Goal: Task Accomplishment & Management: Manage account settings

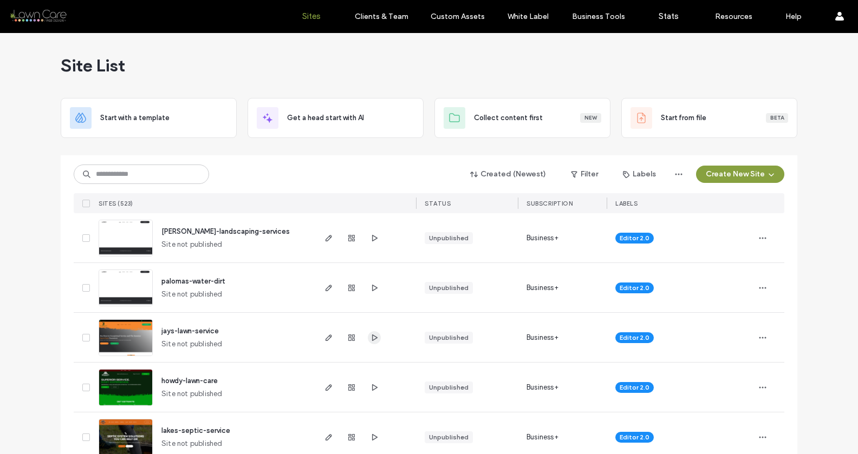
click at [370, 334] on icon "button" at bounding box center [374, 338] width 9 height 9
click at [153, 175] on input at bounding box center [141, 174] width 135 height 19
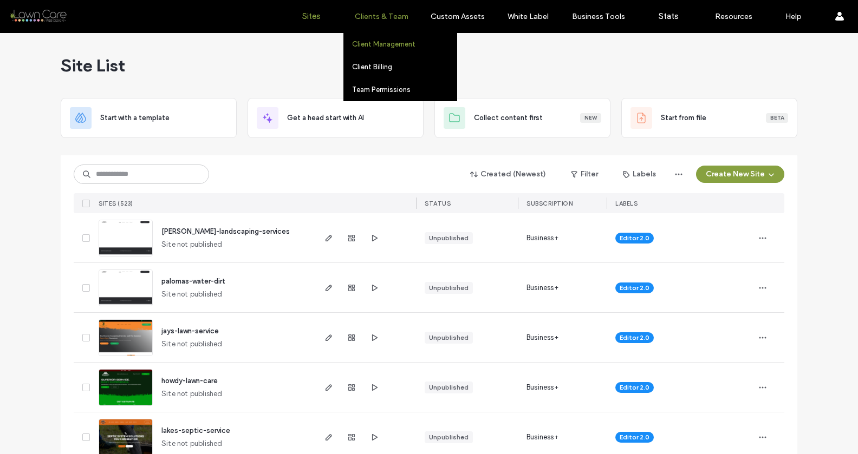
drag, startPoint x: 387, startPoint y: 24, endPoint x: 383, endPoint y: 38, distance: 15.1
click at [387, 23] on div "Clients & Team" at bounding box center [381, 16] width 75 height 32
click at [382, 40] on label "Client Management" at bounding box center [383, 44] width 63 height 8
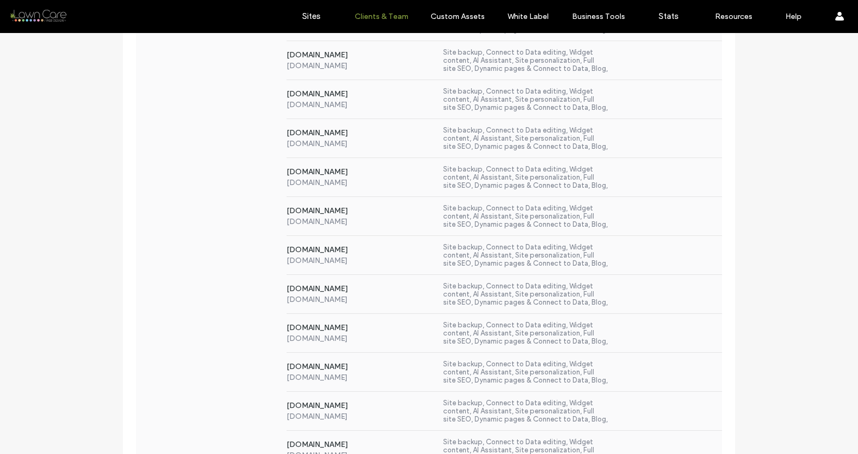
scroll to position [3817, 0]
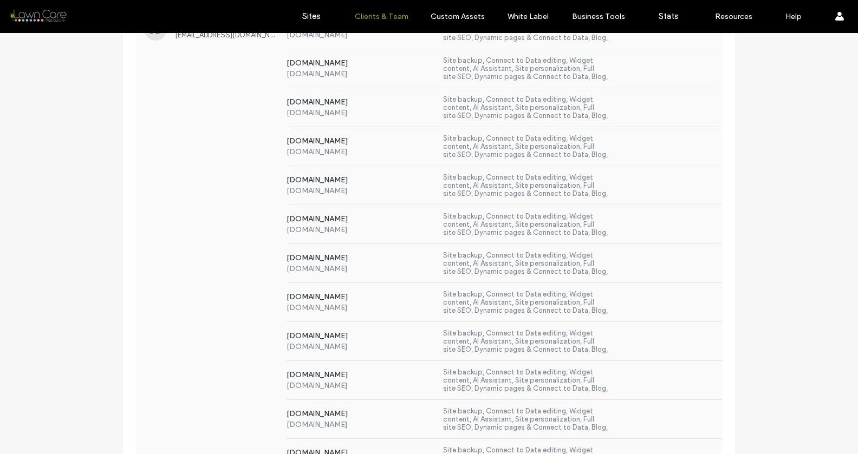
click at [193, 179] on div "[DOMAIN_NAME] [DOMAIN_NAME] Site backup, Connect to Data editing, Widget conten…" at bounding box center [429, 185] width 586 height 39
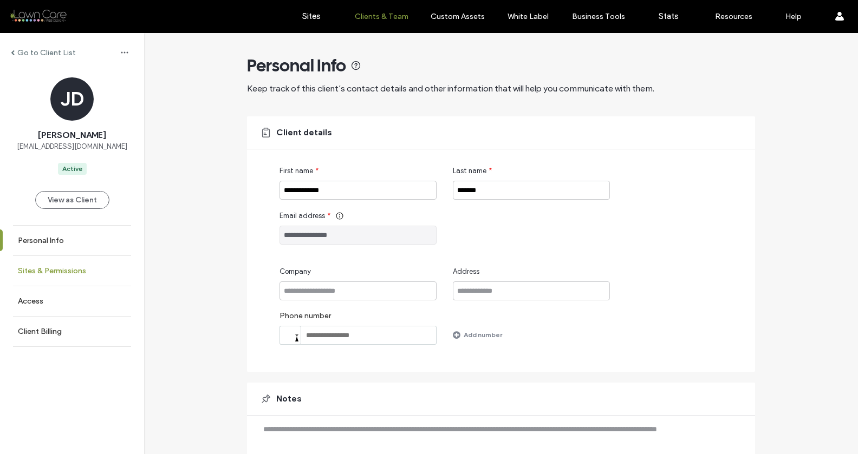
click at [76, 265] on link "Sites & Permissions" at bounding box center [72, 271] width 144 height 30
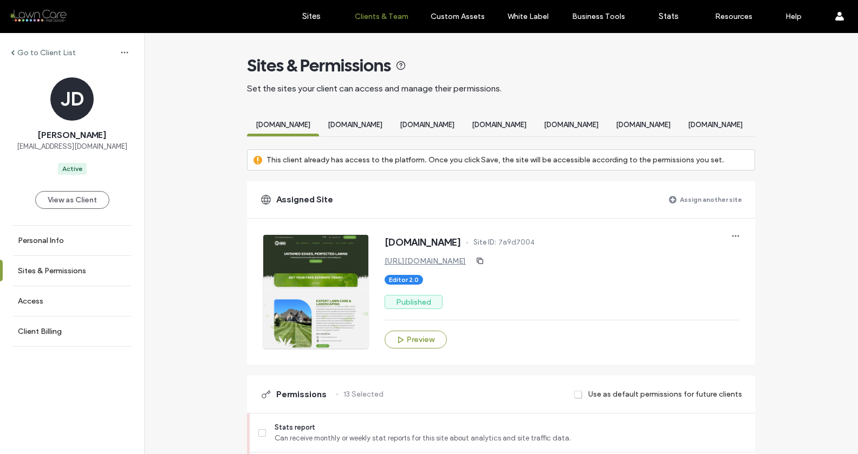
click at [684, 208] on label "Assign another site" at bounding box center [711, 199] width 62 height 19
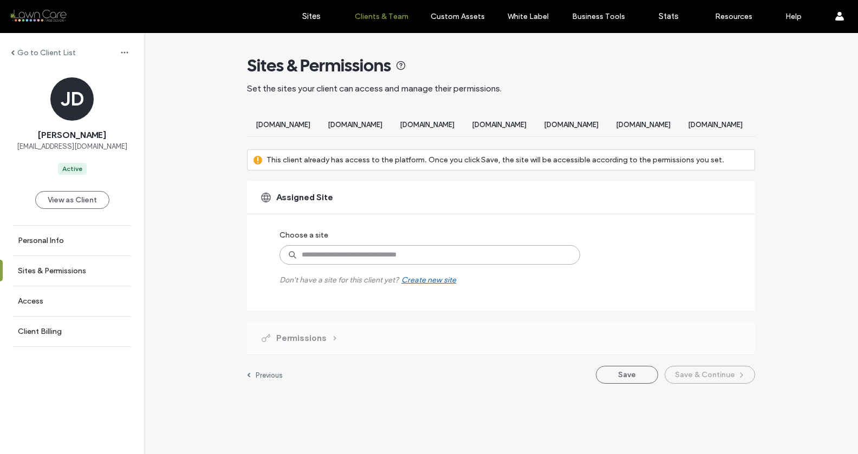
click at [382, 265] on input at bounding box center [429, 254] width 301 height 19
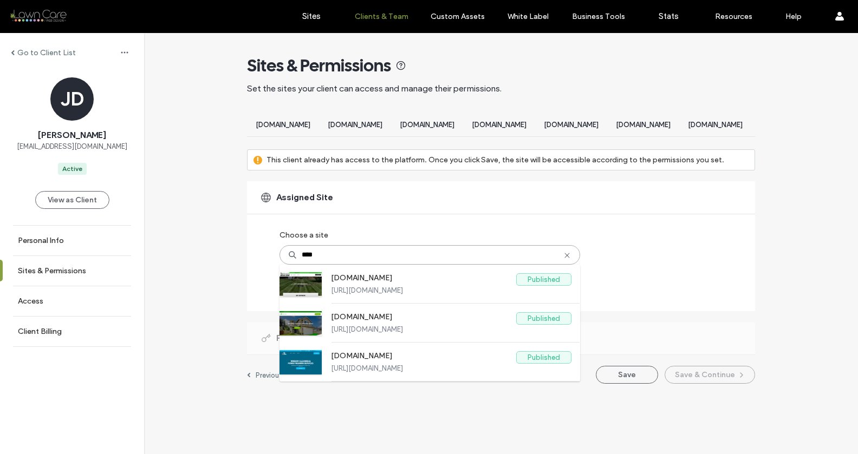
click at [317, 264] on input "****" at bounding box center [429, 254] width 301 height 19
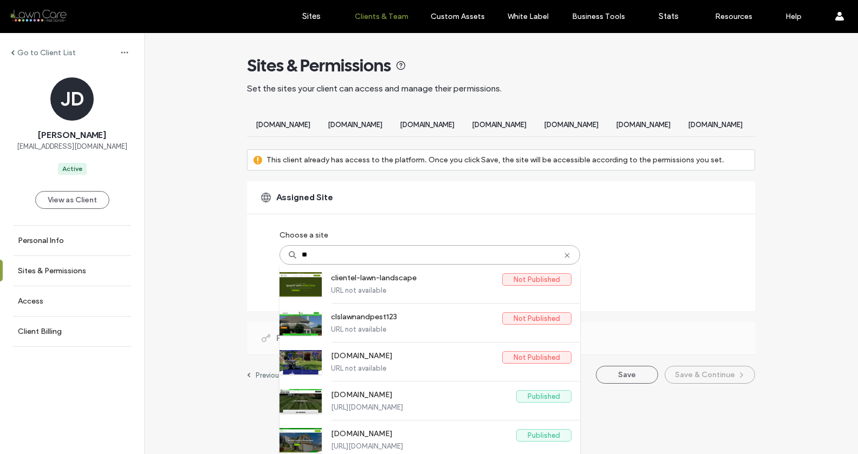
type input "**"
click at [398, 187] on div "[DOMAIN_NAME] [DOMAIN_NAME] [DOMAIN_NAME] [DOMAIN_NAME] [DOMAIN_NAME] [DOMAIN_N…" at bounding box center [501, 250] width 508 height 268
click at [562, 185] on div "[DOMAIN_NAME] [DOMAIN_NAME] [DOMAIN_NAME] [DOMAIN_NAME] [DOMAIN_NAME] [DOMAIN_N…" at bounding box center [501, 250] width 508 height 268
click at [563, 260] on icon at bounding box center [567, 255] width 9 height 9
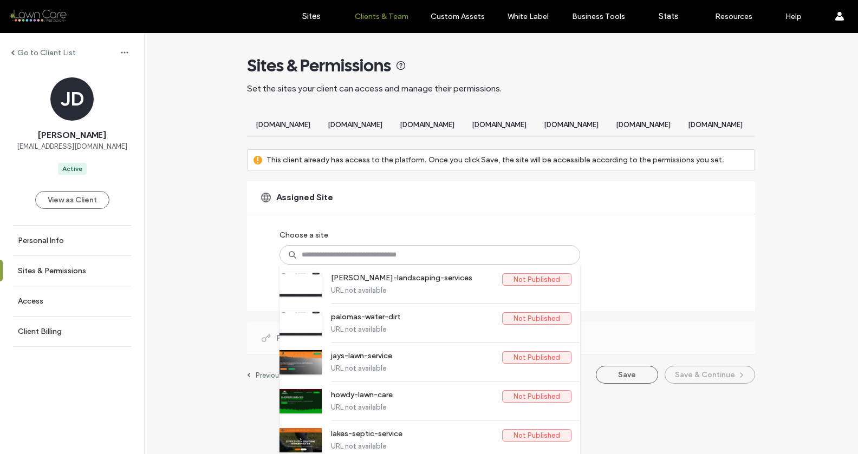
click at [629, 290] on div "Assigned Site Choose a site [PERSON_NAME]-landscaping-services Not Published UR…" at bounding box center [501, 246] width 508 height 130
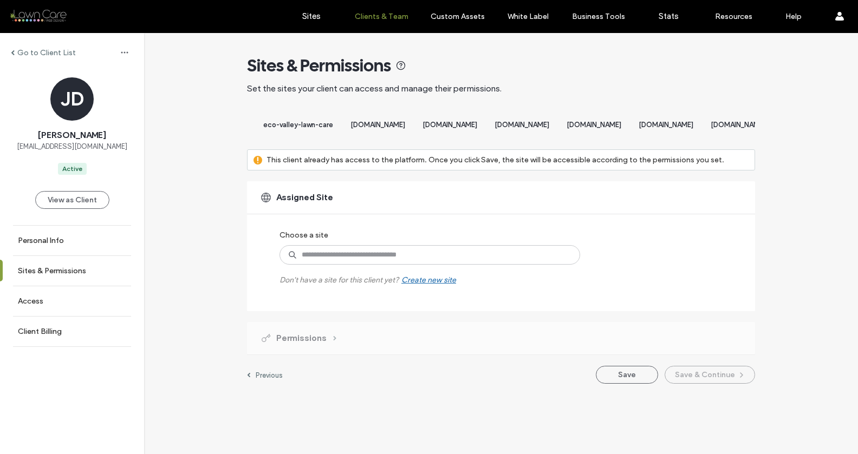
scroll to position [0, 9751]
click at [74, 274] on label "Sites & Permissions" at bounding box center [52, 270] width 68 height 9
click at [304, 344] on span "Permissions" at bounding box center [301, 338] width 50 height 12
click at [96, 277] on link "Sites & Permissions" at bounding box center [72, 271] width 144 height 30
click at [74, 269] on label "Sites & Permissions" at bounding box center [52, 270] width 68 height 9
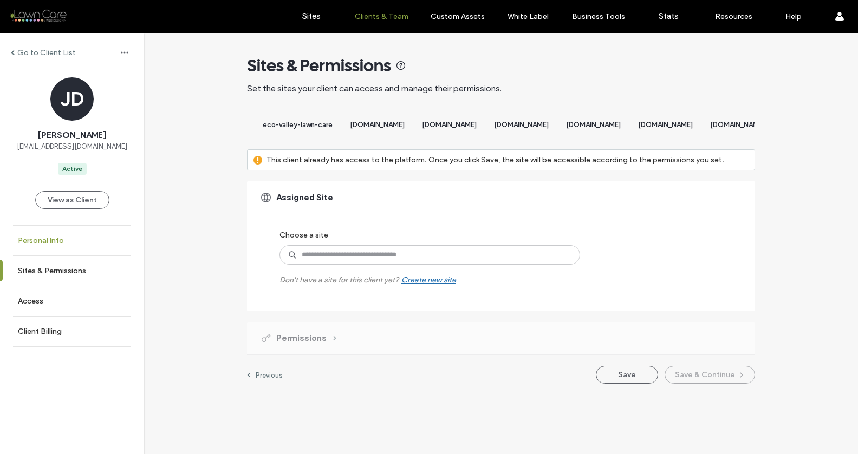
click at [55, 242] on label "Personal Info" at bounding box center [41, 240] width 46 height 9
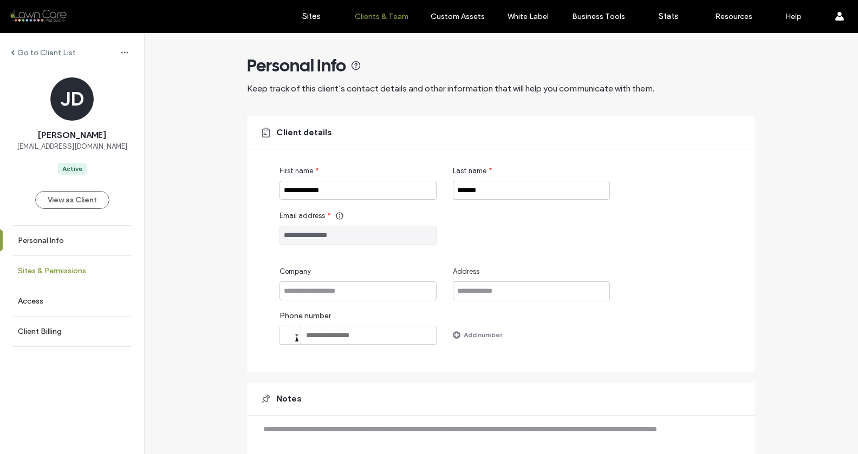
click at [61, 270] on label "Sites & Permissions" at bounding box center [52, 270] width 68 height 9
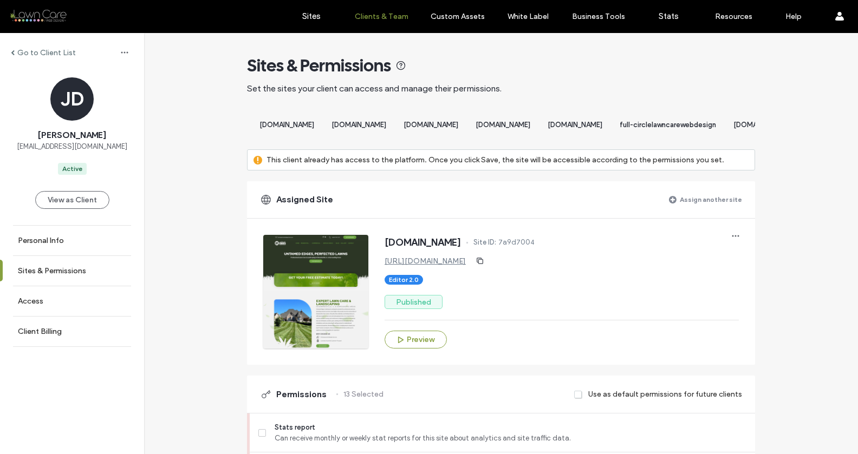
scroll to position [0, 16299]
drag, startPoint x: 477, startPoint y: 125, endPoint x: 384, endPoint y: 137, distance: 94.0
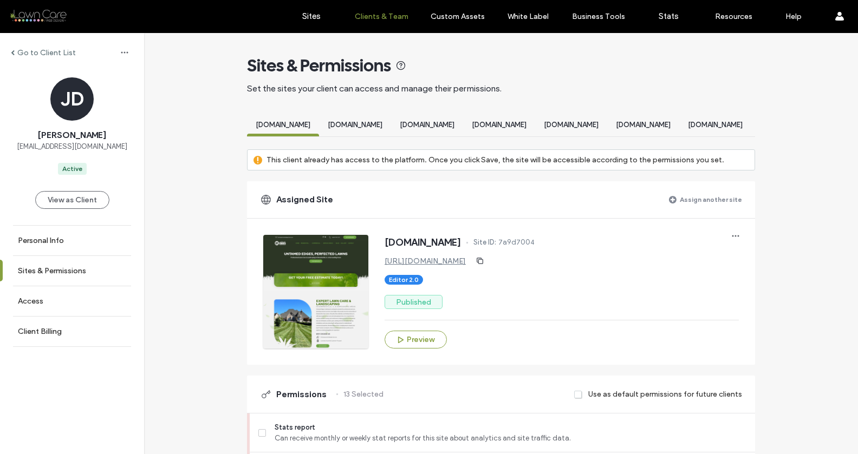
click at [688, 209] on label "Assign another site" at bounding box center [711, 199] width 62 height 19
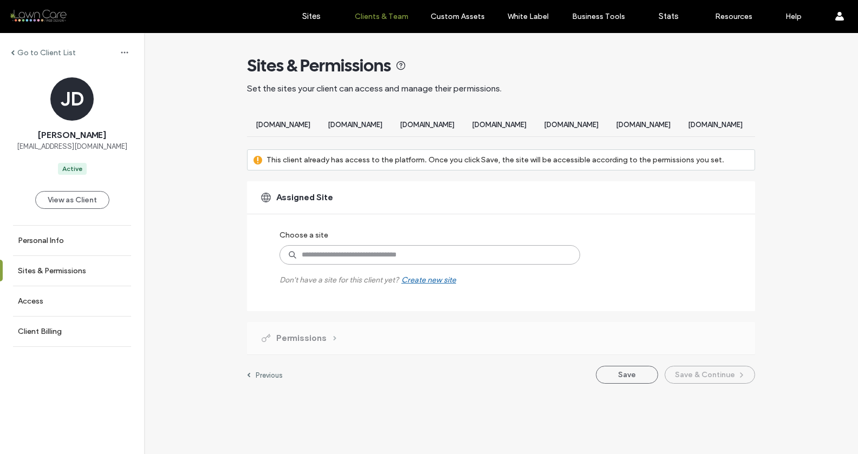
click at [504, 265] on input at bounding box center [429, 254] width 301 height 19
type input "*********"
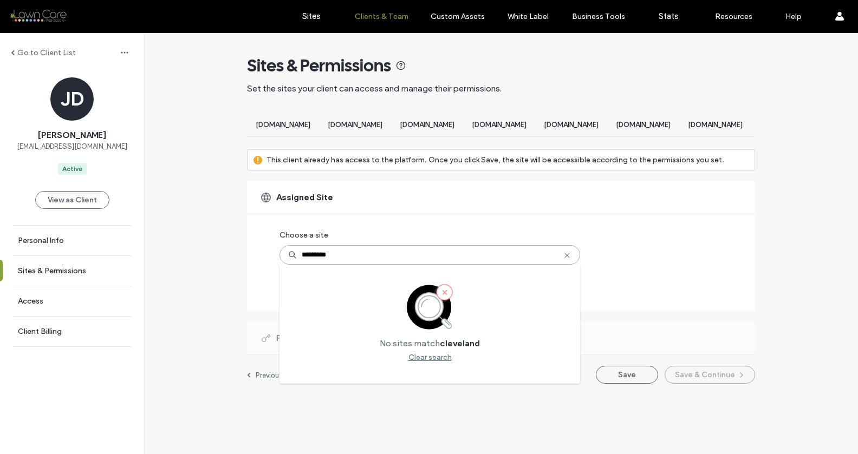
click at [573, 265] on input "*********" at bounding box center [429, 254] width 301 height 19
click at [564, 260] on icon at bounding box center [567, 255] width 9 height 9
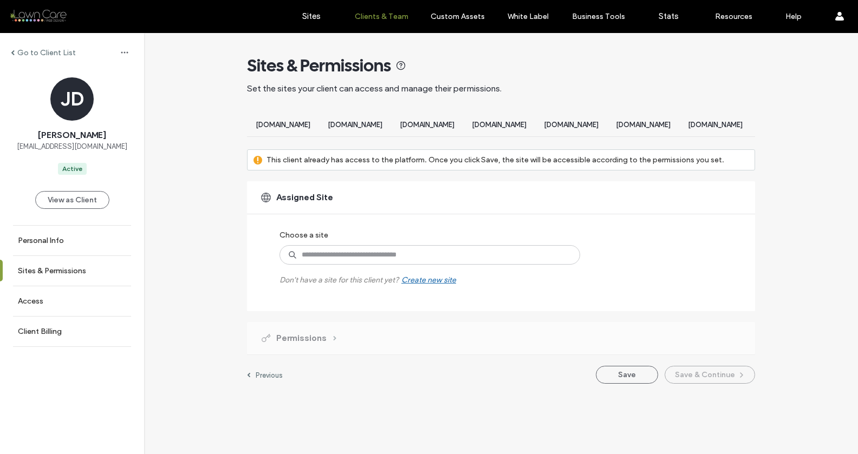
click at [550, 201] on div "Assigned Site" at bounding box center [501, 197] width 508 height 32
click at [86, 230] on link "Personal Info" at bounding box center [72, 241] width 144 height 30
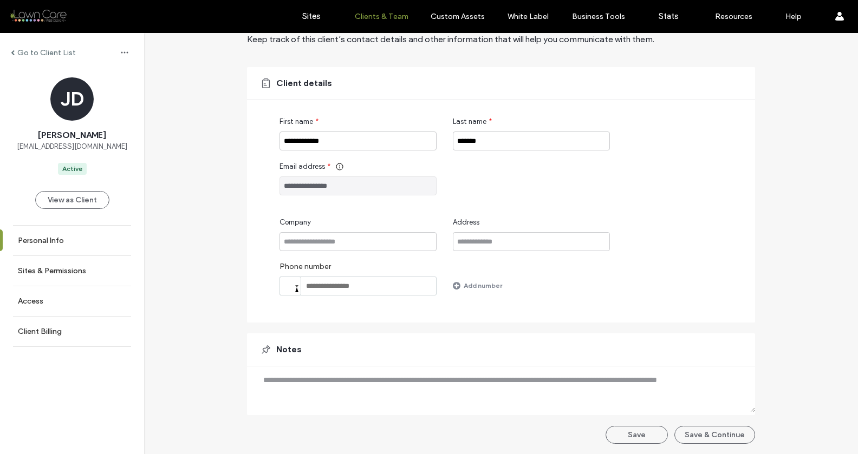
scroll to position [50, 0]
click at [63, 275] on label "Sites & Permissions" at bounding box center [52, 270] width 68 height 9
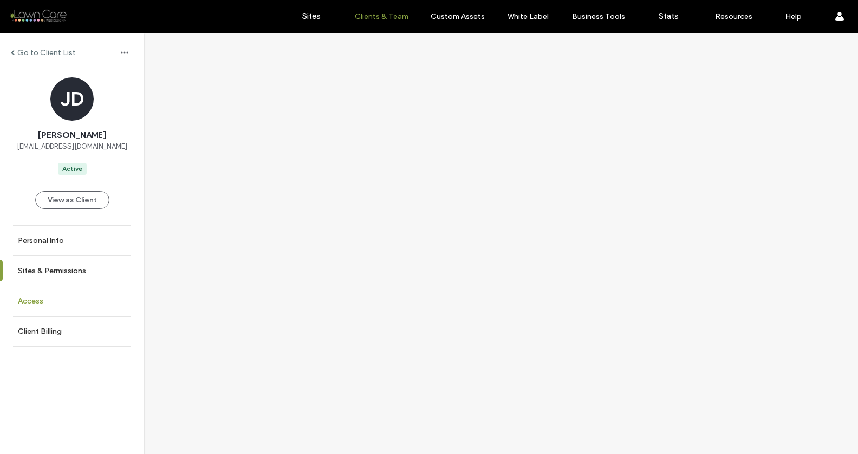
click at [54, 298] on link "Access" at bounding box center [72, 301] width 144 height 30
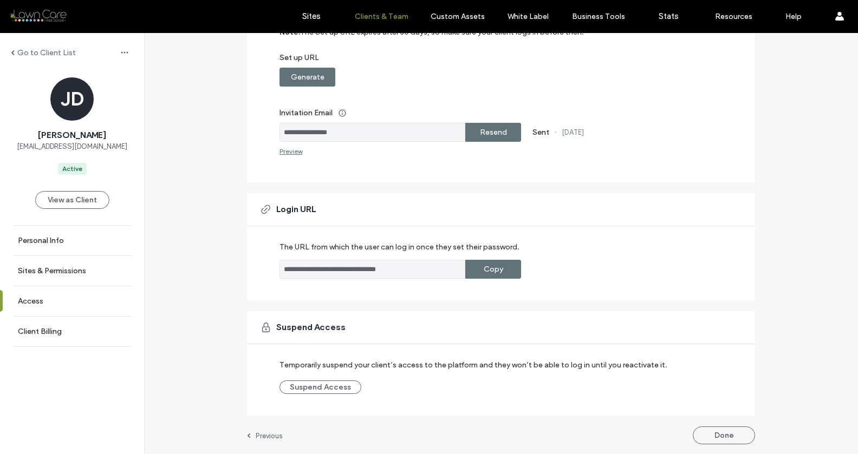
scroll to position [166, 0]
click at [58, 270] on label "Sites & Permissions" at bounding box center [52, 270] width 68 height 9
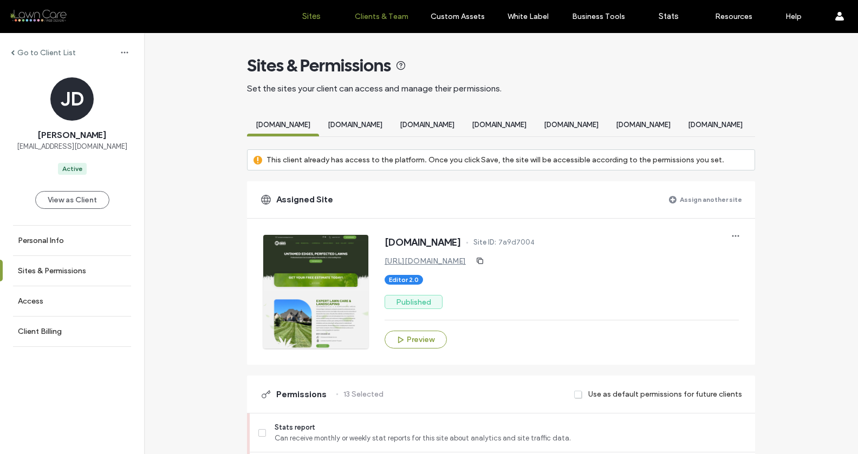
click at [304, 12] on label "Sites" at bounding box center [311, 16] width 18 height 10
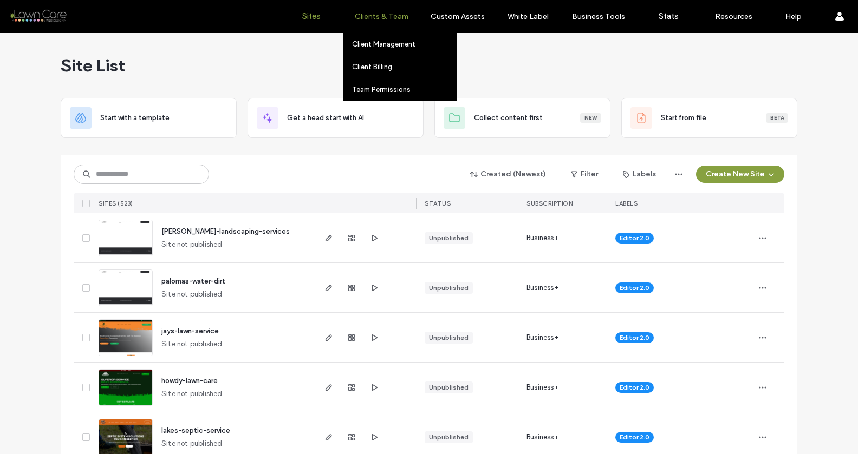
click at [401, 16] on label "Clients & Team" at bounding box center [382, 16] width 54 height 9
click at [380, 49] on link "Client Management" at bounding box center [404, 44] width 105 height 22
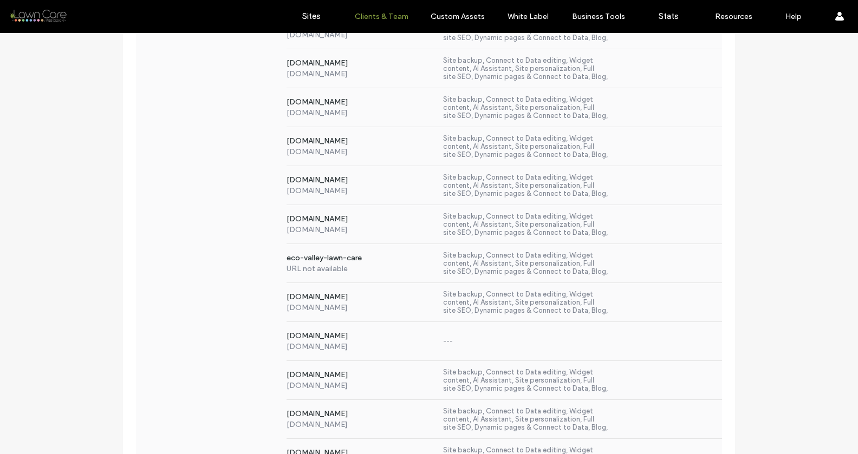
scroll to position [8878, 0]
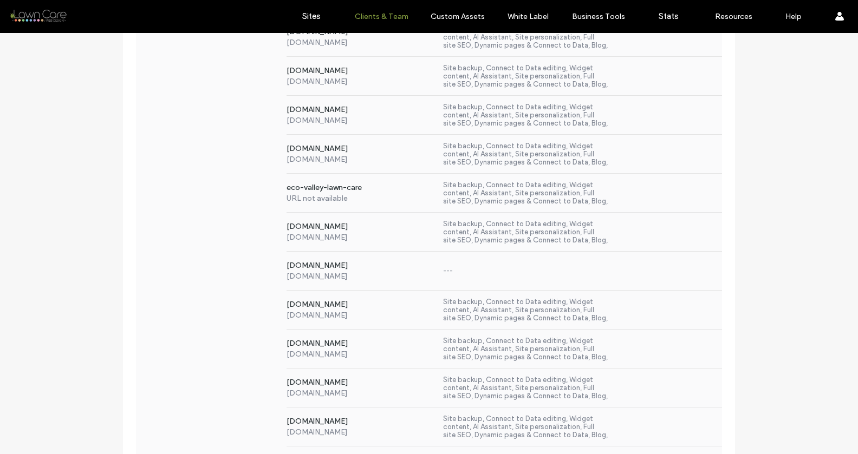
click at [363, 266] on label "[DOMAIN_NAME]" at bounding box center [360, 266] width 148 height 11
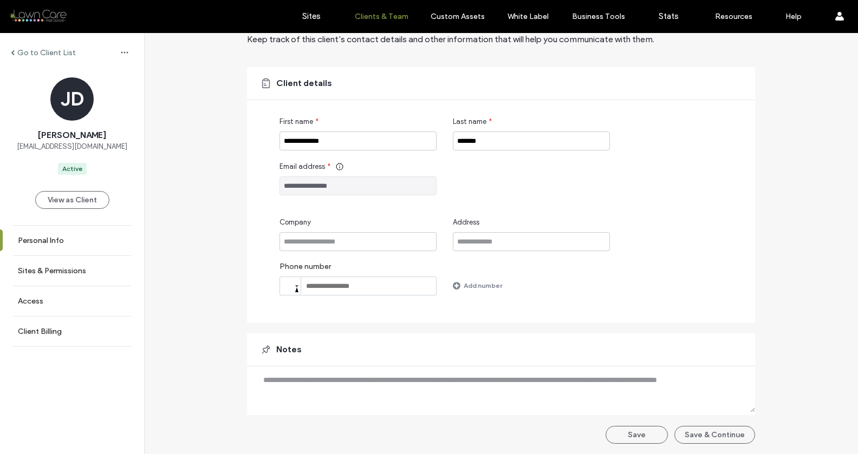
scroll to position [50, 0]
click at [79, 270] on label "Sites & Permissions" at bounding box center [52, 270] width 68 height 9
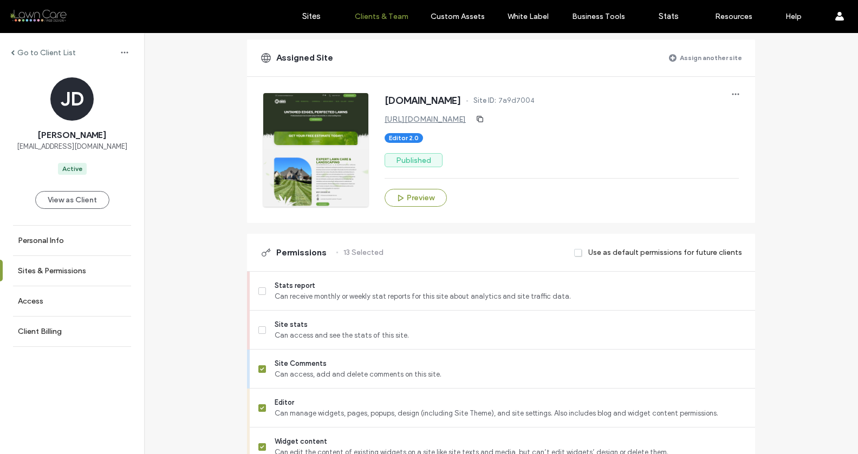
scroll to position [175, 0]
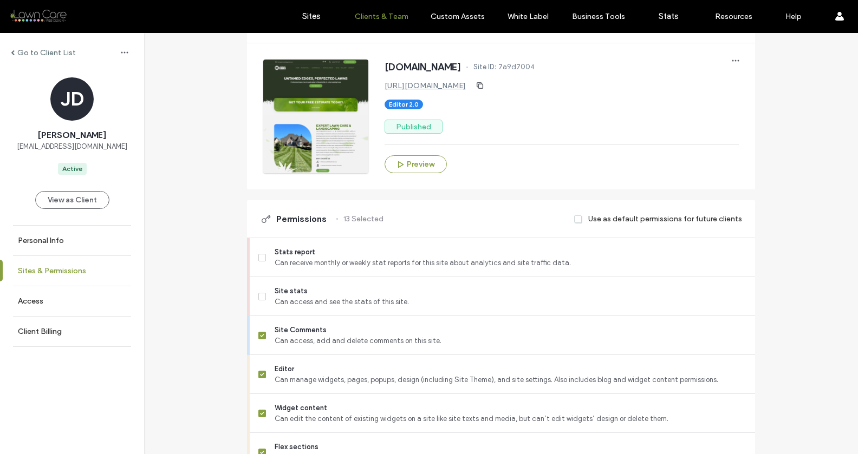
click at [84, 268] on label "Sites & Permissions" at bounding box center [52, 270] width 68 height 9
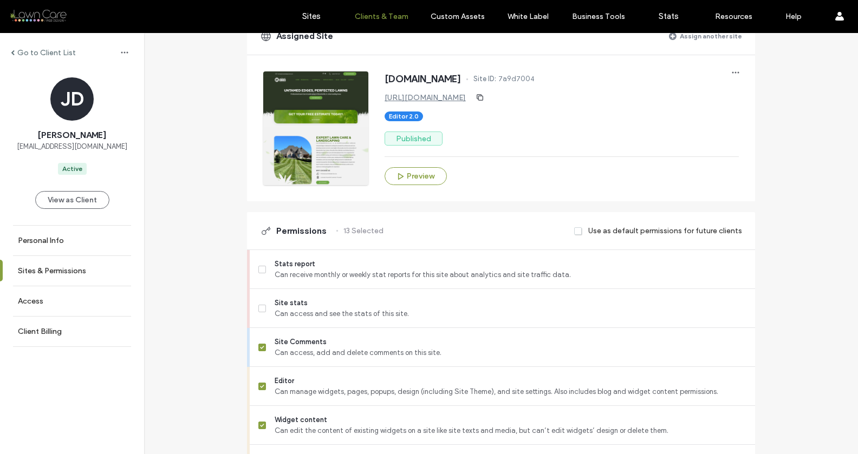
scroll to position [0, 0]
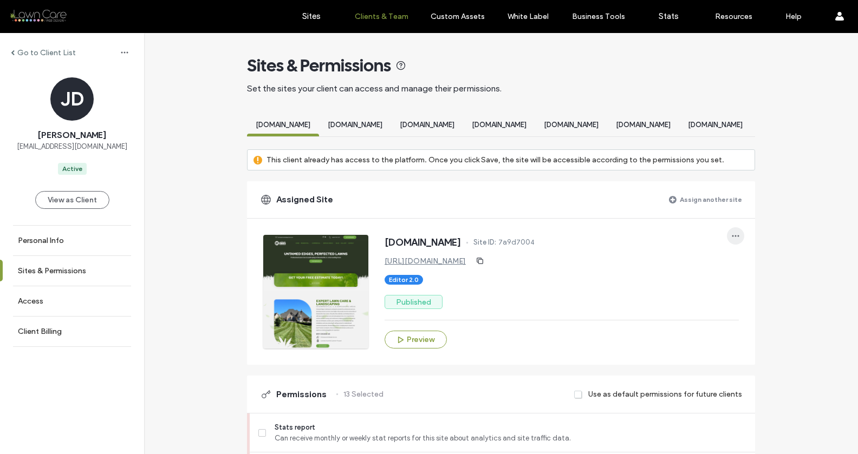
click at [731, 240] on icon "button" at bounding box center [735, 236] width 9 height 9
click at [619, 218] on div "Assigned Site Assign another site" at bounding box center [501, 199] width 508 height 37
click at [391, 131] on div "[DOMAIN_NAME]" at bounding box center [355, 126] width 72 height 20
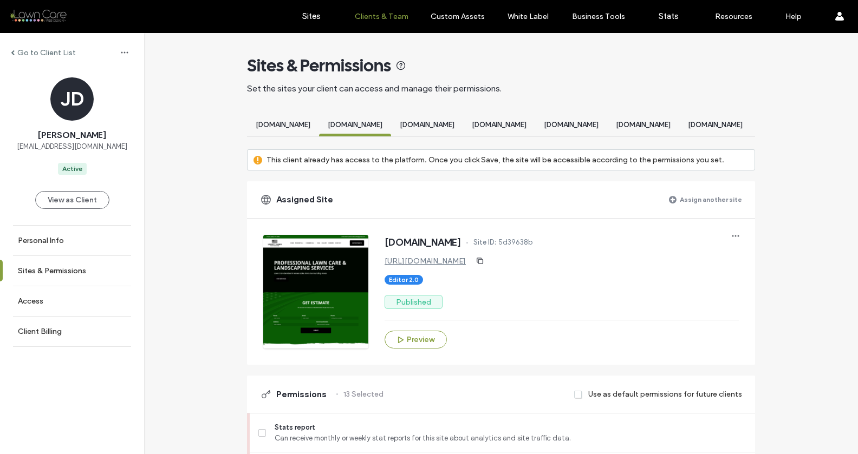
click at [463, 131] on div "[DOMAIN_NAME]" at bounding box center [427, 126] width 72 height 20
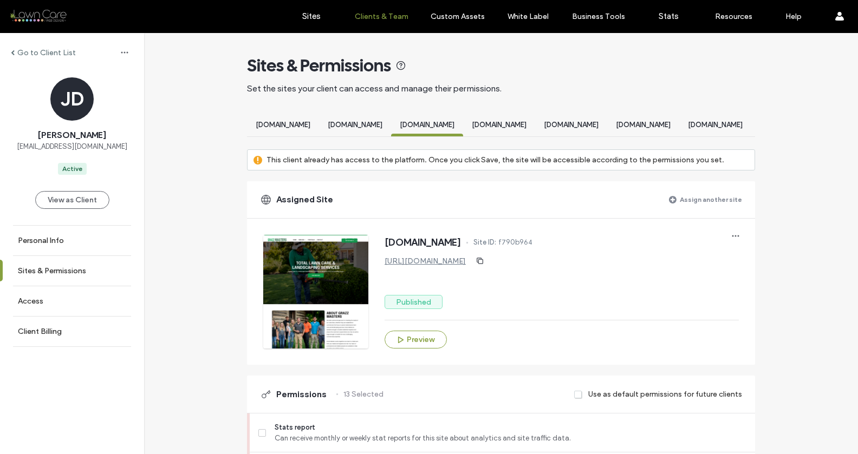
click at [526, 128] on span "[DOMAIN_NAME]" at bounding box center [499, 125] width 55 height 8
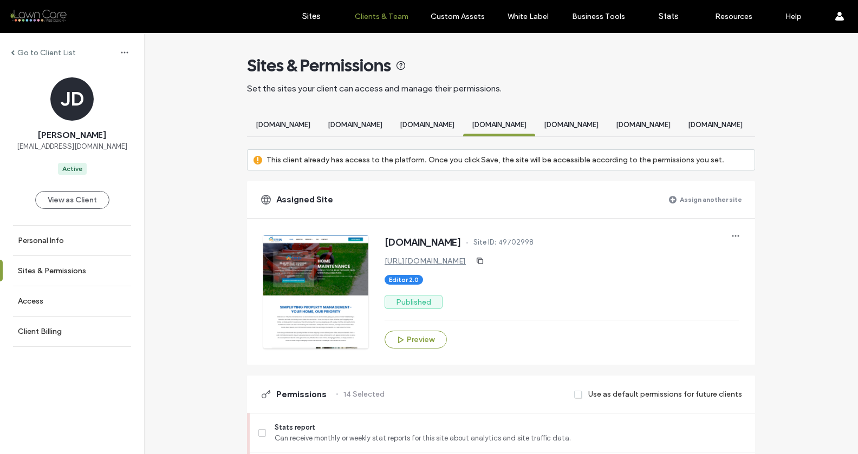
click at [598, 125] on span "[DOMAIN_NAME]" at bounding box center [571, 125] width 55 height 8
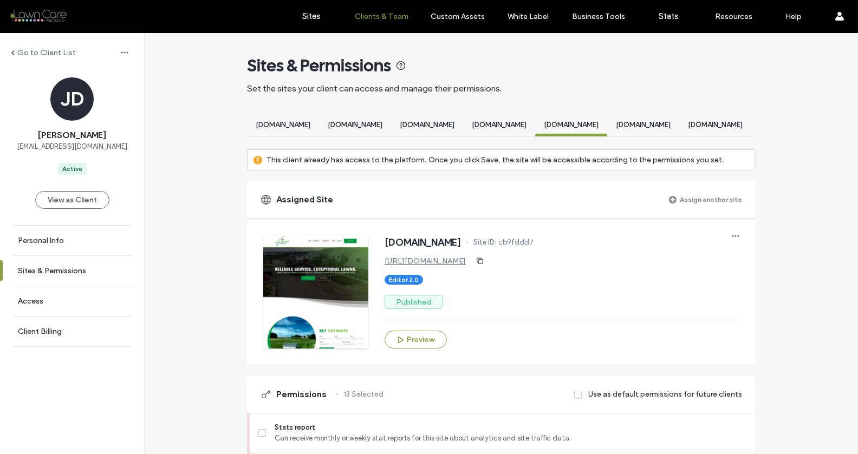
scroll to position [0, 347]
click at [396, 127] on span "[DOMAIN_NAME]" at bounding box center [368, 125] width 55 height 8
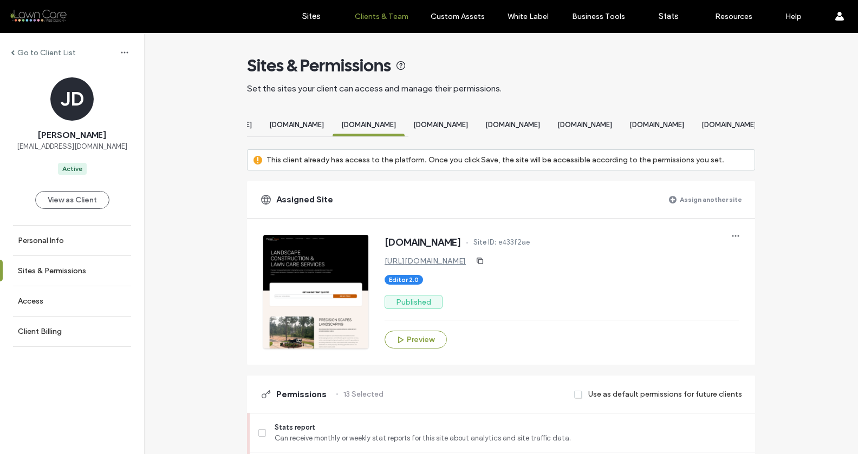
scroll to position [0, 694]
click at [337, 127] on span "[DOMAIN_NAME]" at bounding box center [309, 125] width 55 height 8
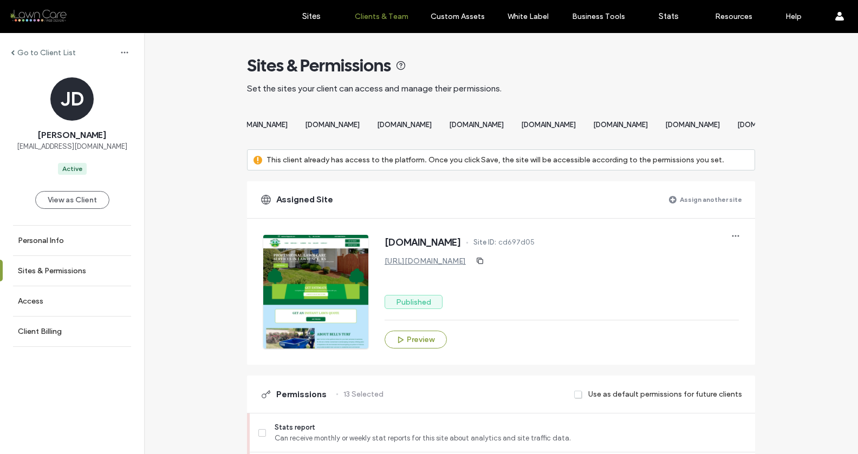
scroll to position [0, 1040]
click at [206, 127] on span "[DOMAIN_NAME]" at bounding box center [179, 125] width 55 height 8
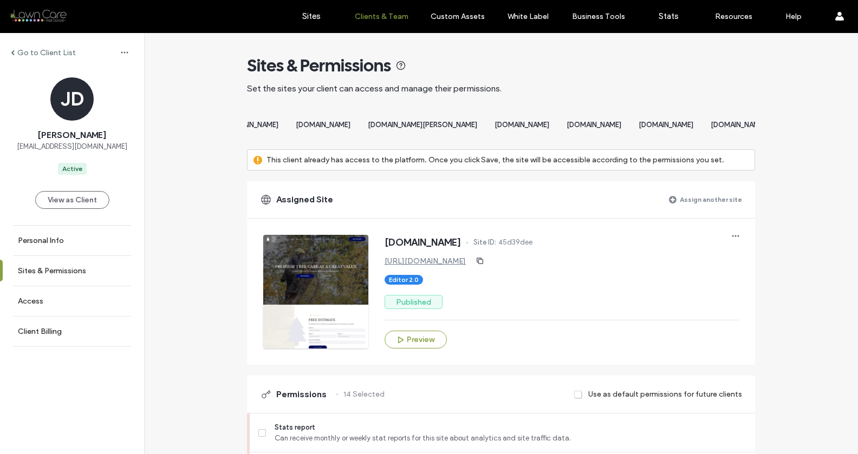
scroll to position [0, 1387]
click at [211, 129] on div "[DOMAIN_NAME]" at bounding box center [175, 126] width 72 height 20
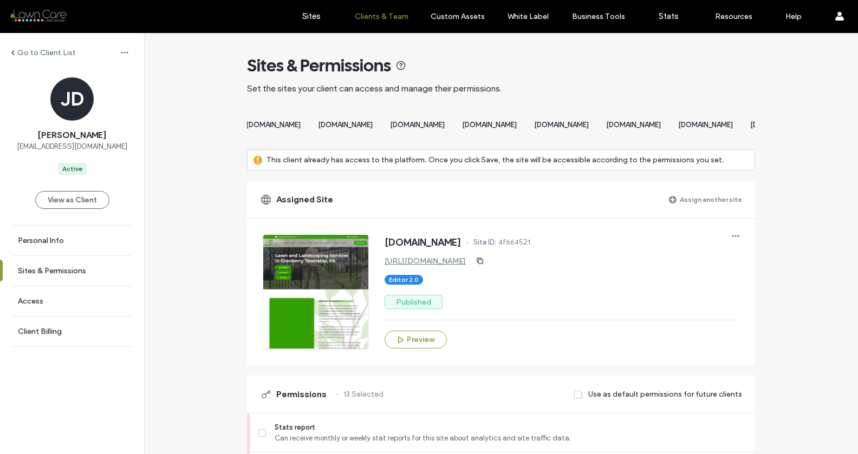
scroll to position [0, 1734]
click at [71, 128] on span "[DOMAIN_NAME]" at bounding box center [44, 125] width 55 height 8
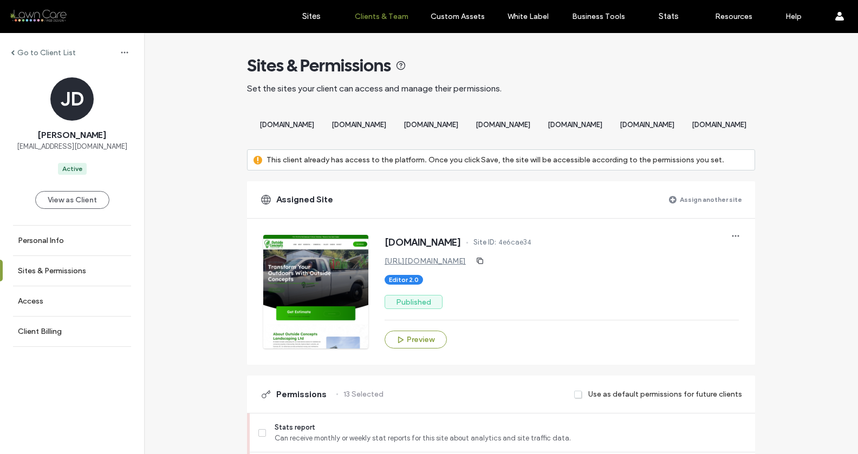
scroll to position [0, 2081]
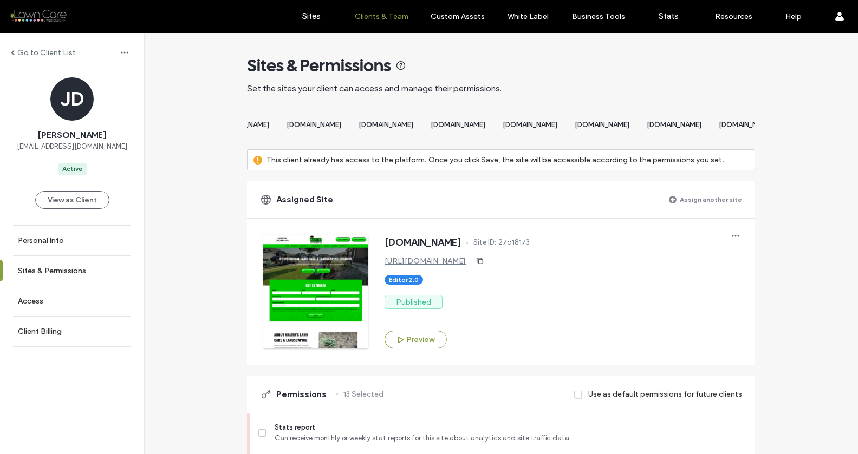
scroll to position [0, 2428]
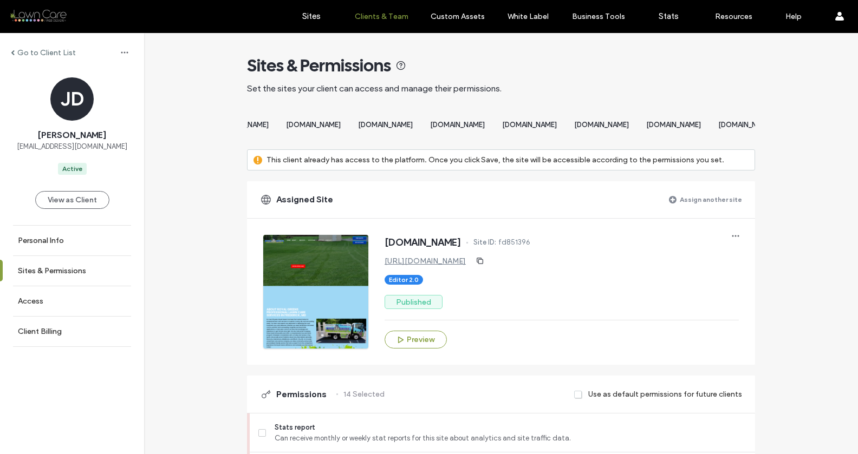
scroll to position [0, 2774]
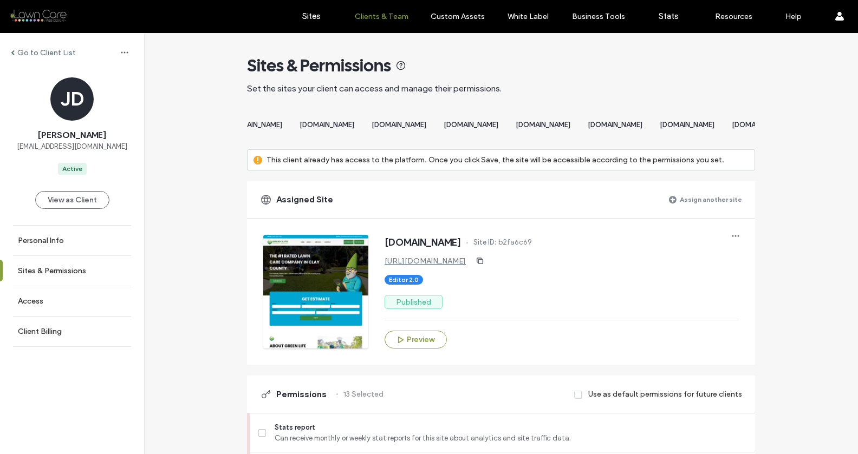
scroll to position [0, 3814]
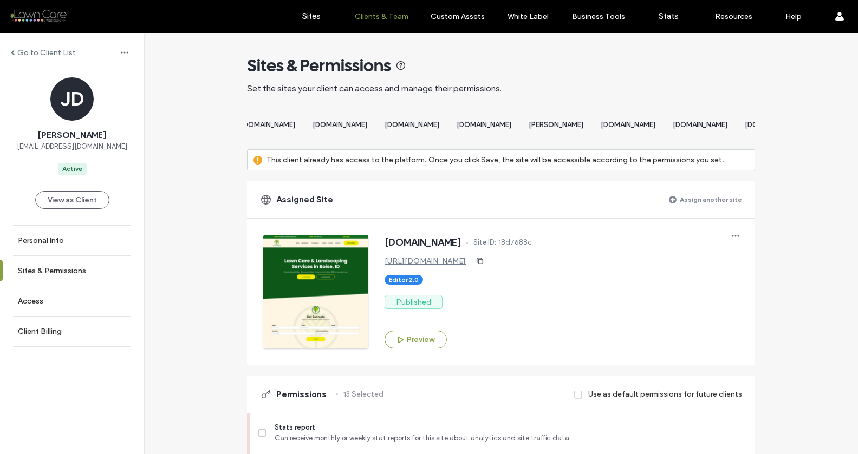
scroll to position [0, 4162]
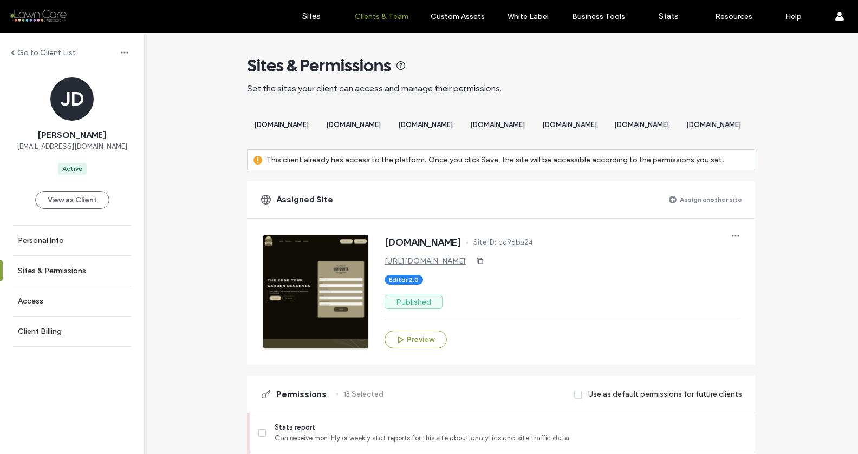
scroll to position [0, 4509]
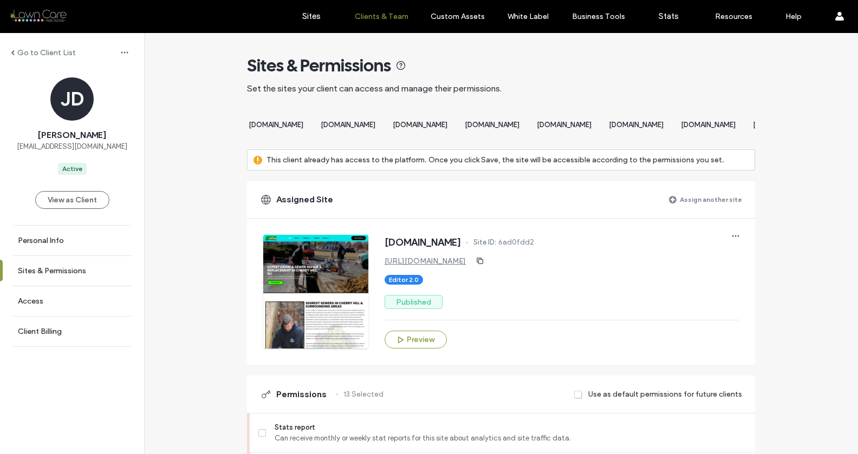
scroll to position [0, 5549]
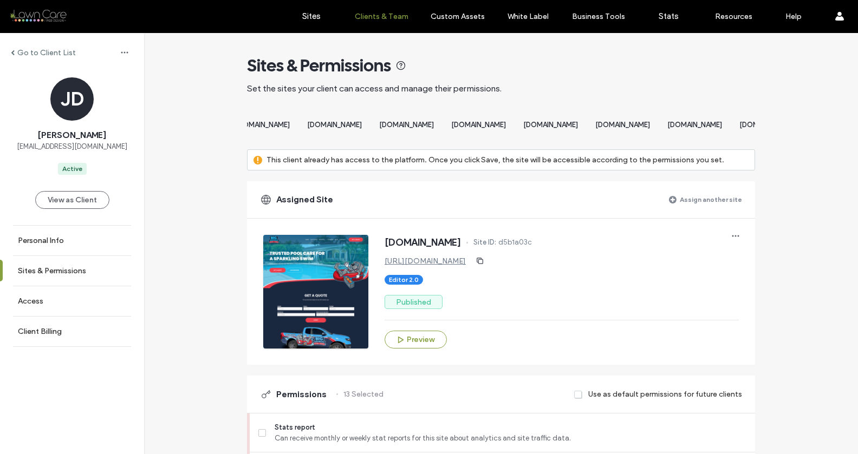
scroll to position [0, 5895]
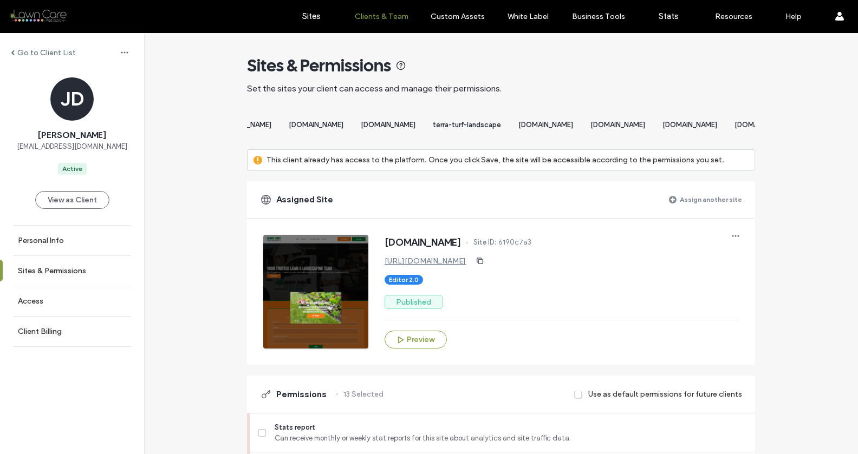
scroll to position [0, 6243]
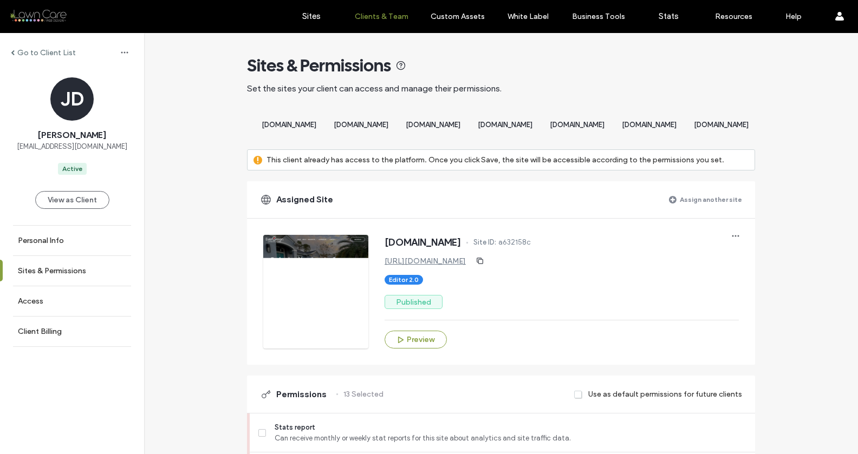
scroll to position [0, 6589]
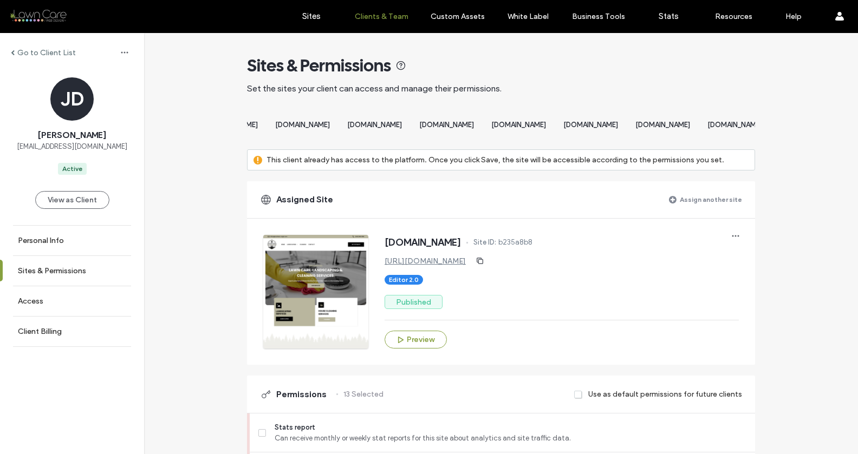
scroll to position [0, 6936]
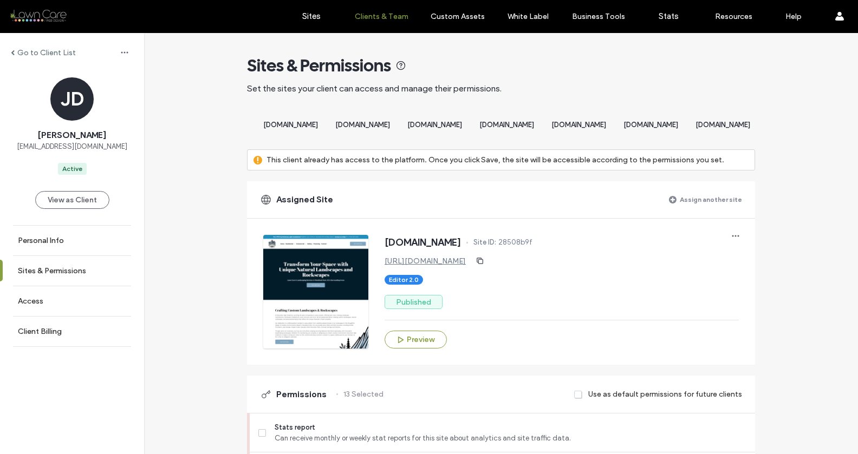
scroll to position [0, 7976]
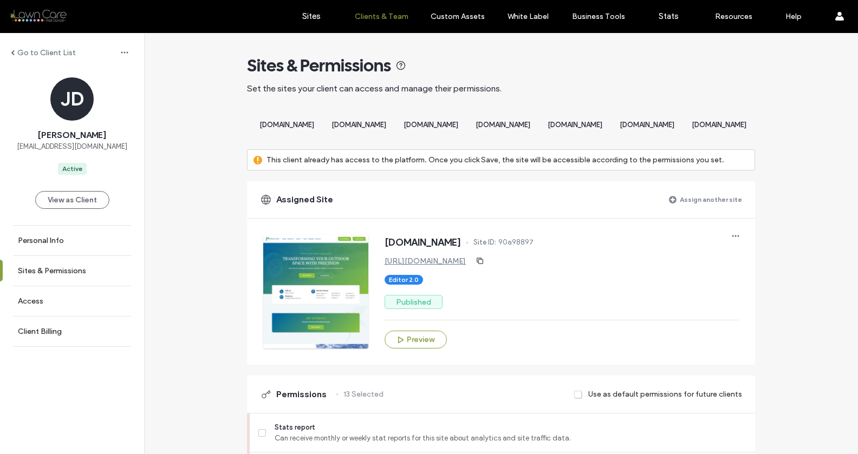
scroll to position [0, 14912]
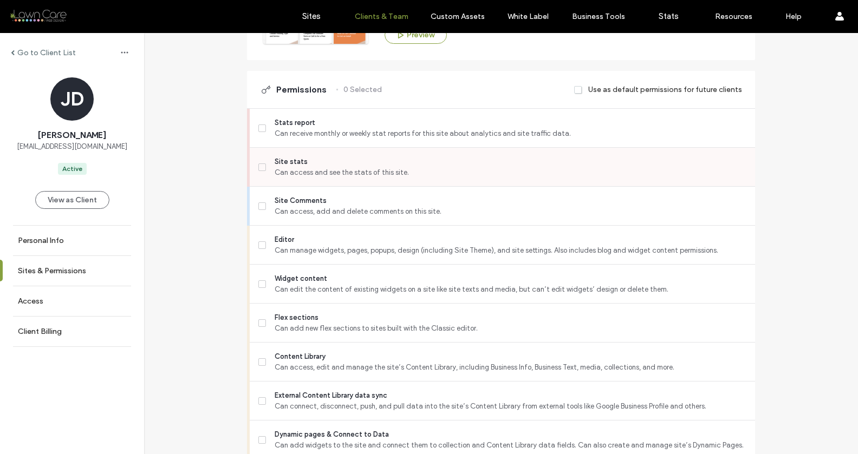
scroll to position [303, 0]
click at [308, 180] on span "Can access and see the stats of this site." at bounding box center [511, 174] width 472 height 11
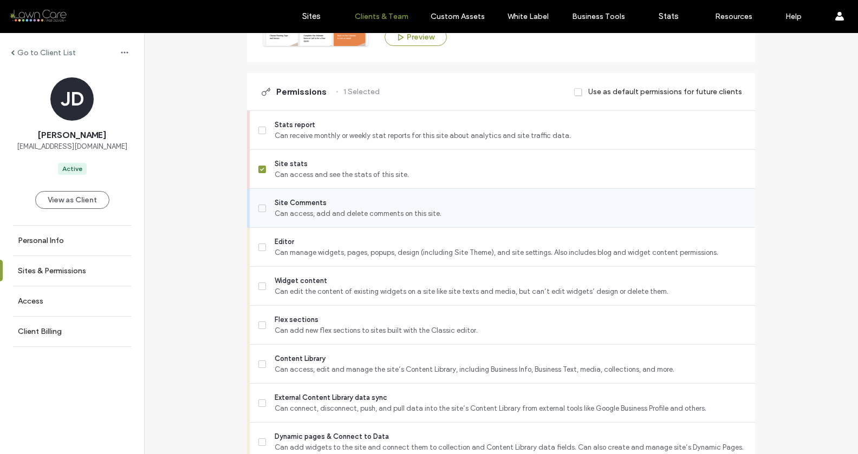
click at [294, 208] on span "Site Comments" at bounding box center [511, 203] width 472 height 11
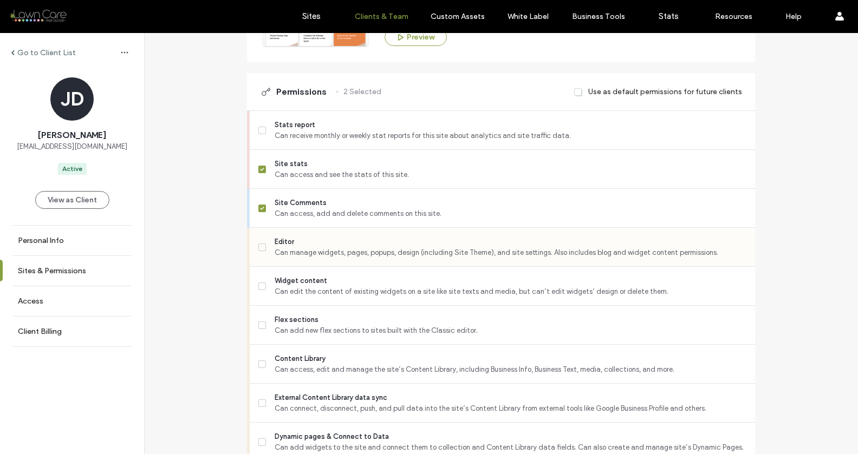
click at [288, 247] on span "Editor" at bounding box center [511, 242] width 472 height 11
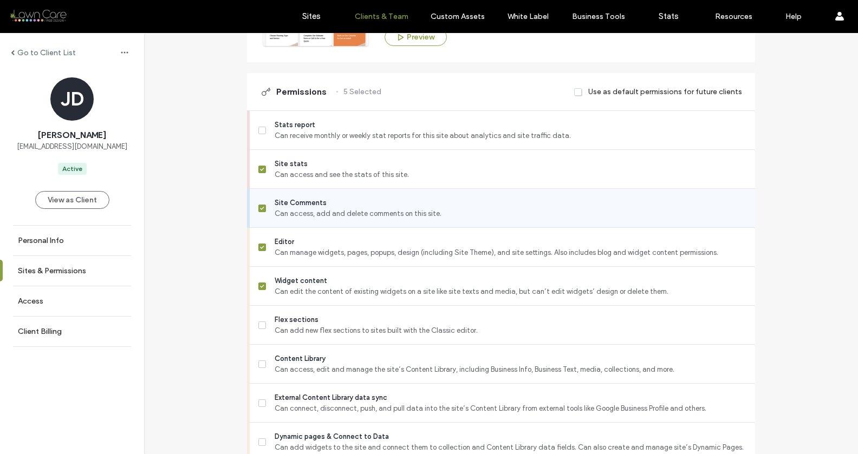
click at [291, 208] on span "Site Comments" at bounding box center [511, 203] width 472 height 11
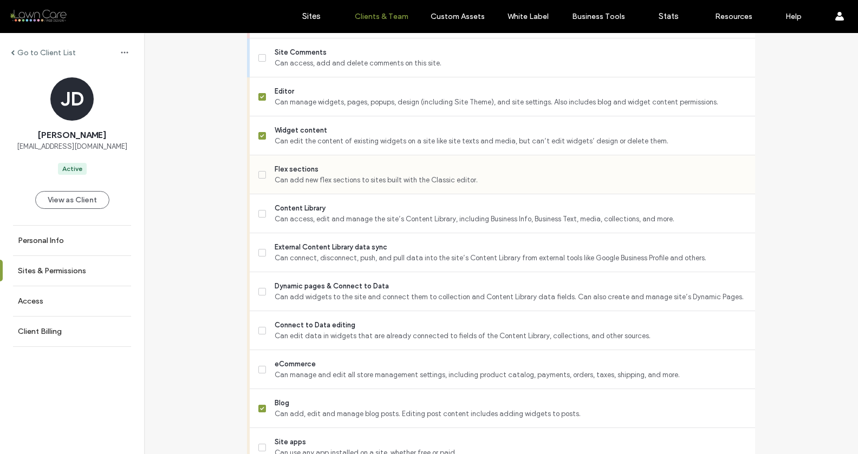
scroll to position [454, 0]
click at [289, 185] on span "Can add new flex sections to sites built with the Classic editor." at bounding box center [511, 179] width 472 height 11
click at [286, 213] on span "Content Library" at bounding box center [511, 207] width 472 height 11
click at [285, 252] on span "External Content Library data sync" at bounding box center [511, 246] width 472 height 11
click at [291, 252] on span "External Content Library data sync" at bounding box center [511, 246] width 472 height 11
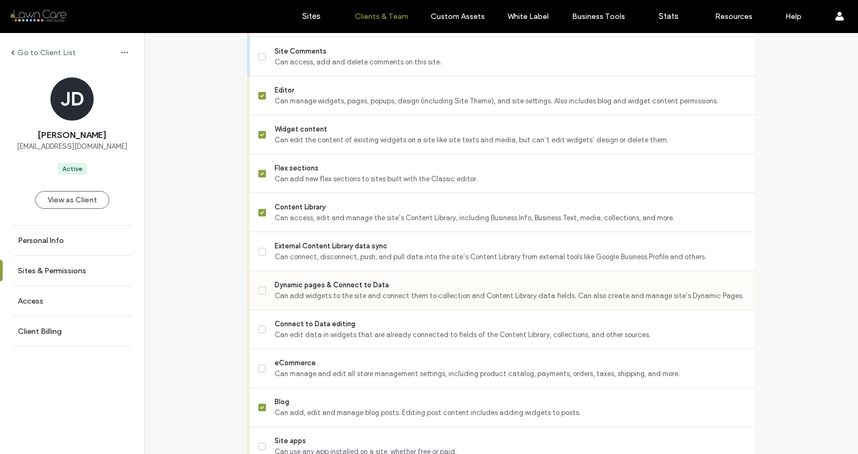
click at [285, 291] on span "Dynamic pages & Connect to Data" at bounding box center [511, 285] width 472 height 11
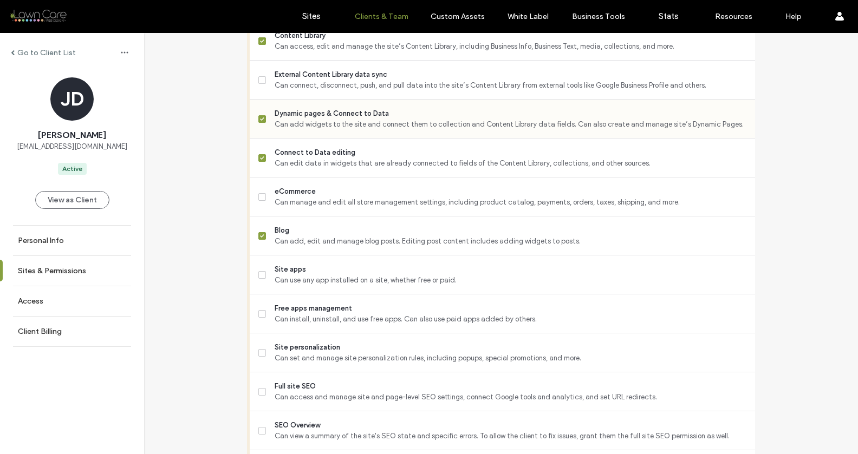
scroll to position [642, 0]
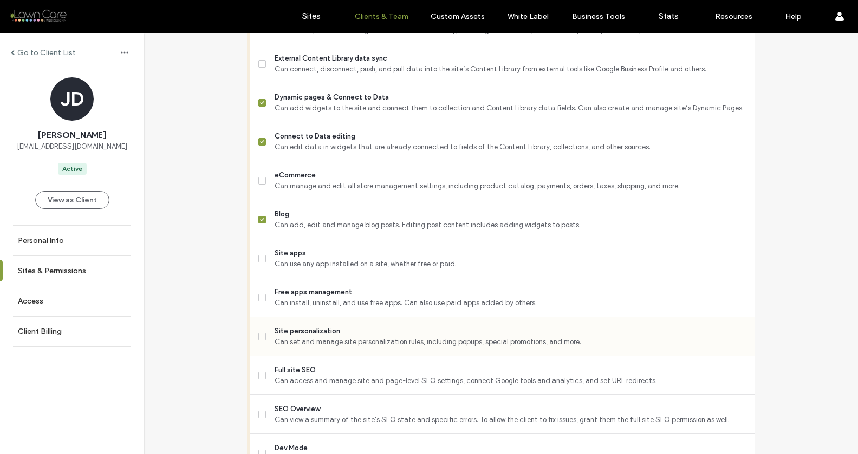
click at [283, 347] on span "Can set and manage site personalization rules, including popups, special promot…" at bounding box center [511, 342] width 472 height 11
click at [283, 375] on span "Full site SEO" at bounding box center [511, 370] width 472 height 11
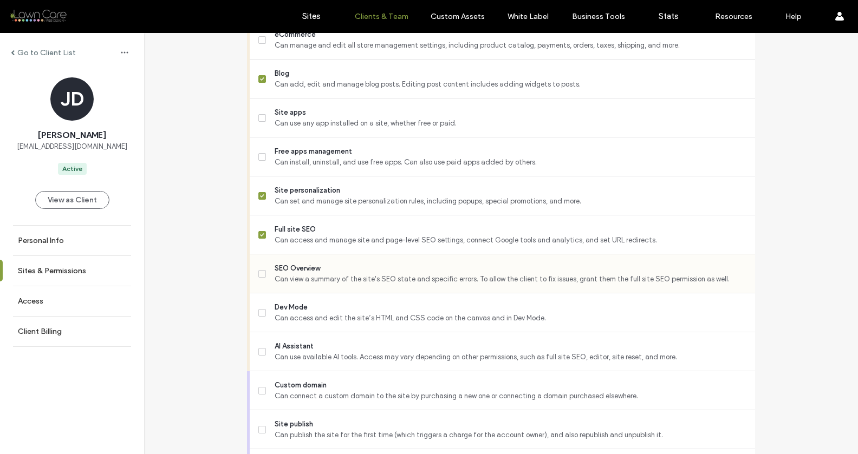
click at [305, 285] on span "Can view a summary of the site's SEO state and specific errors. To allow the cl…" at bounding box center [511, 279] width 472 height 11
click at [292, 313] on span "Dev Mode" at bounding box center [511, 307] width 472 height 11
click at [296, 352] on span "AI Assistant" at bounding box center [511, 346] width 472 height 11
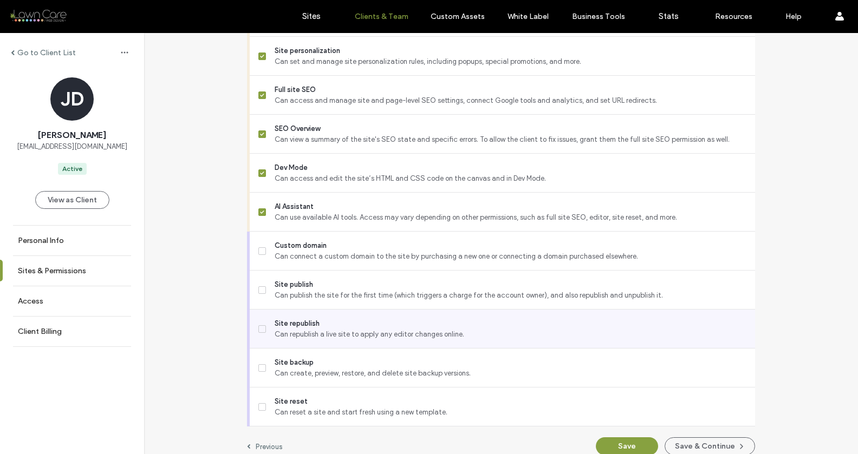
scroll to position [937, 0]
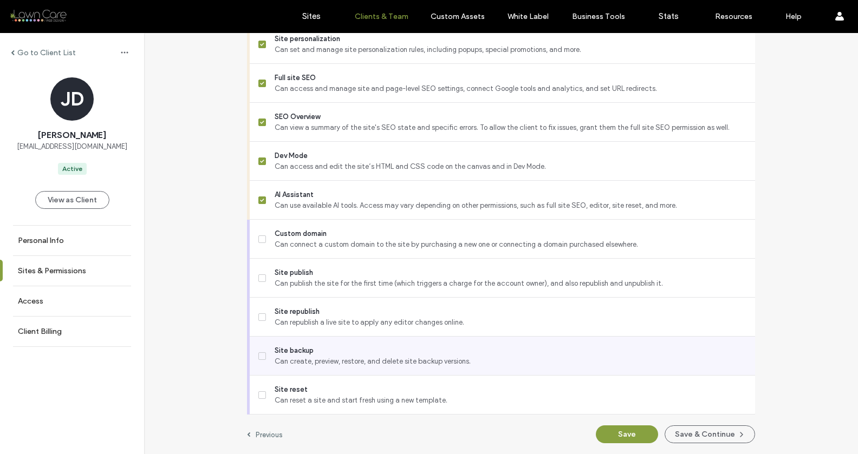
click at [302, 356] on span "Site backup" at bounding box center [511, 350] width 472 height 11
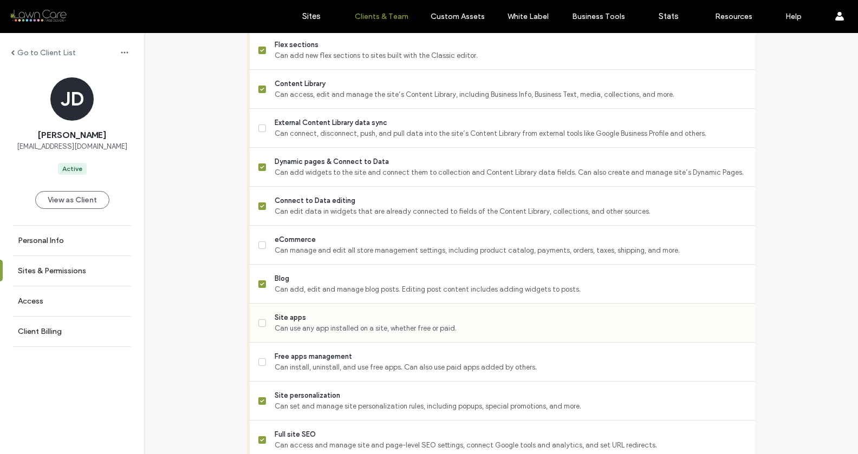
scroll to position [577, 0]
click at [297, 333] on span "Can use any app installed on a site, whether free or paid." at bounding box center [511, 329] width 472 height 11
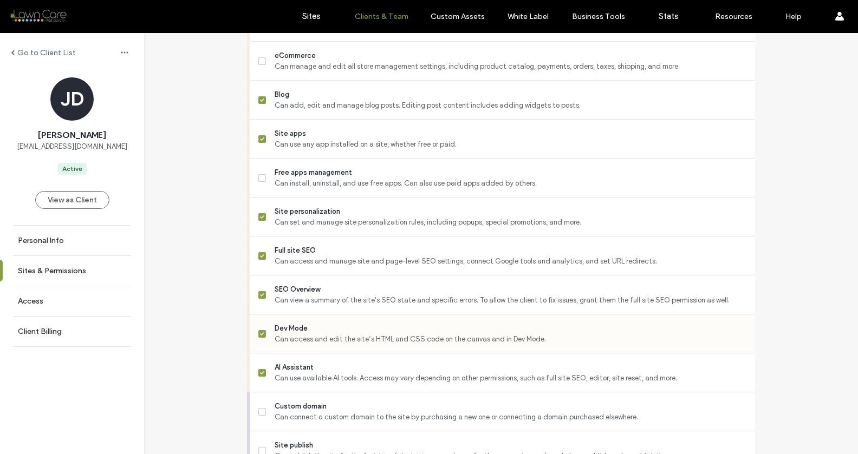
scroll to position [944, 0]
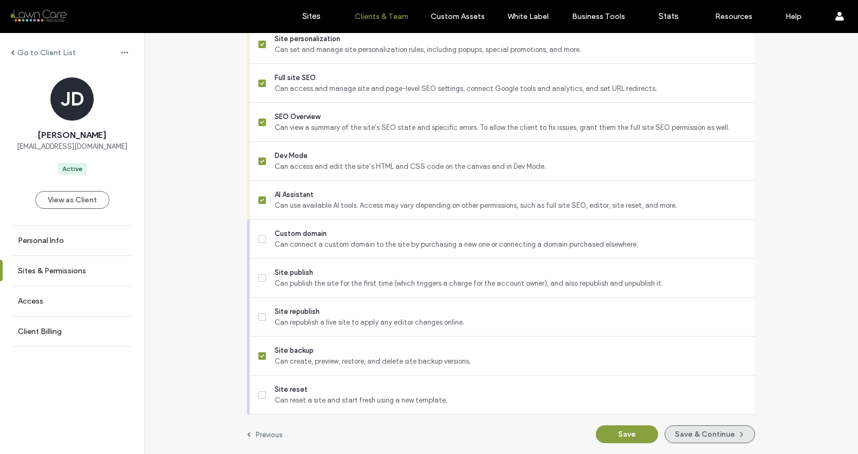
click at [683, 433] on button "Save & Continue" at bounding box center [709, 435] width 90 height 18
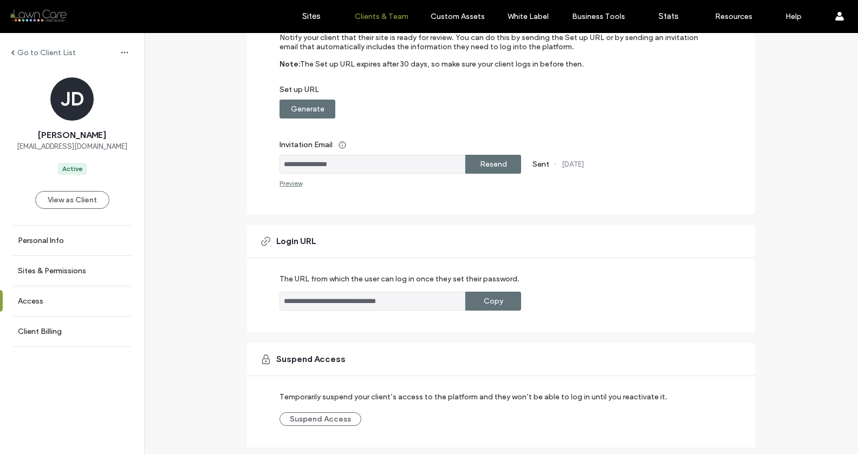
scroll to position [166, 0]
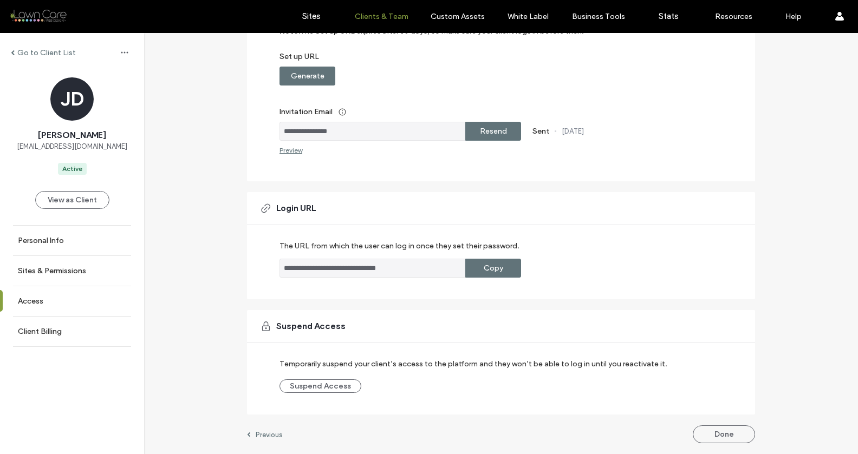
click at [717, 439] on button "Done" at bounding box center [724, 435] width 62 height 18
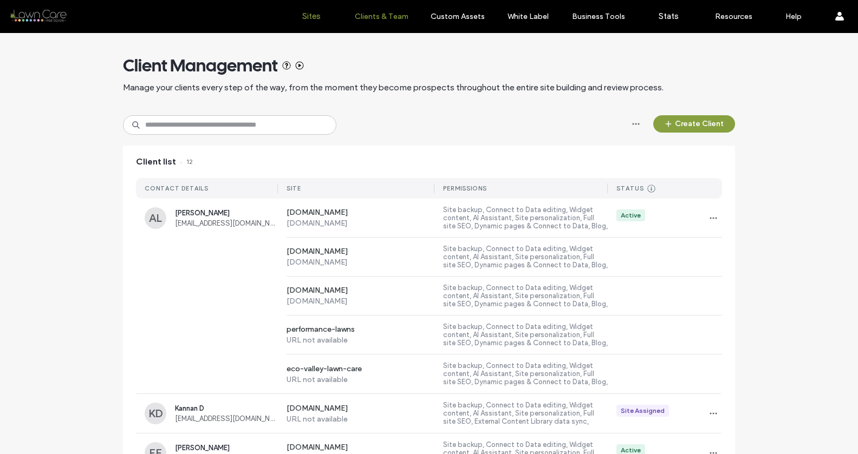
click at [322, 16] on link "Sites" at bounding box center [311, 16] width 64 height 32
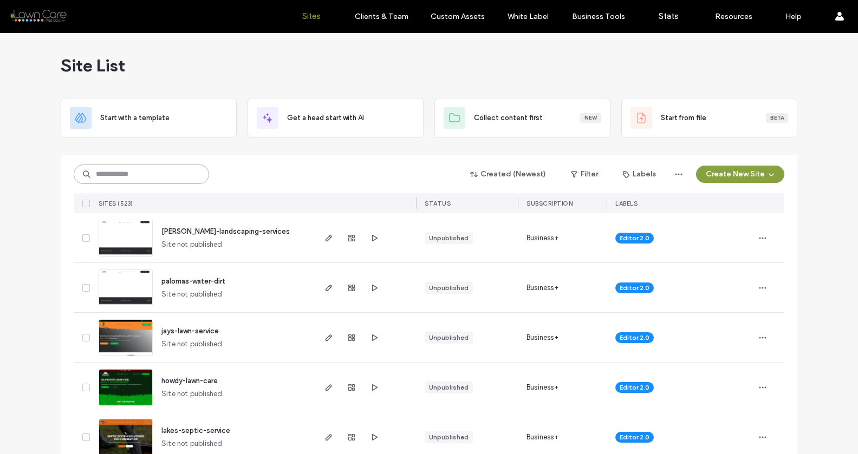
click at [149, 165] on input at bounding box center [141, 174] width 135 height 19
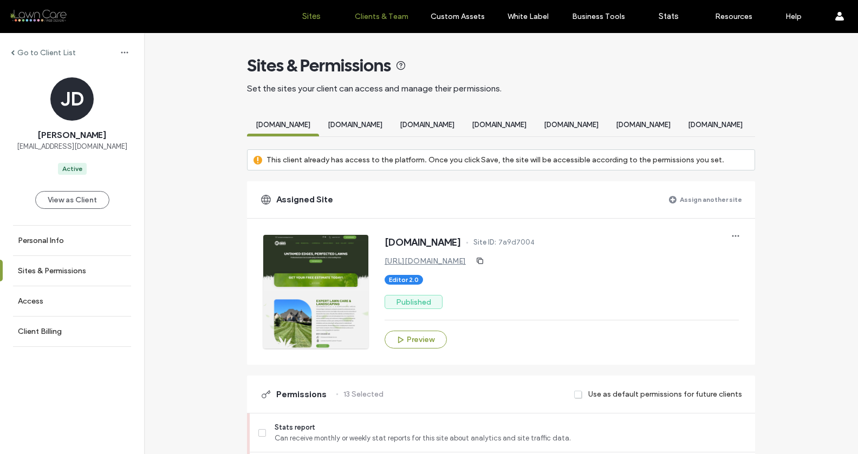
click at [312, 15] on label "Sites" at bounding box center [311, 16] width 18 height 10
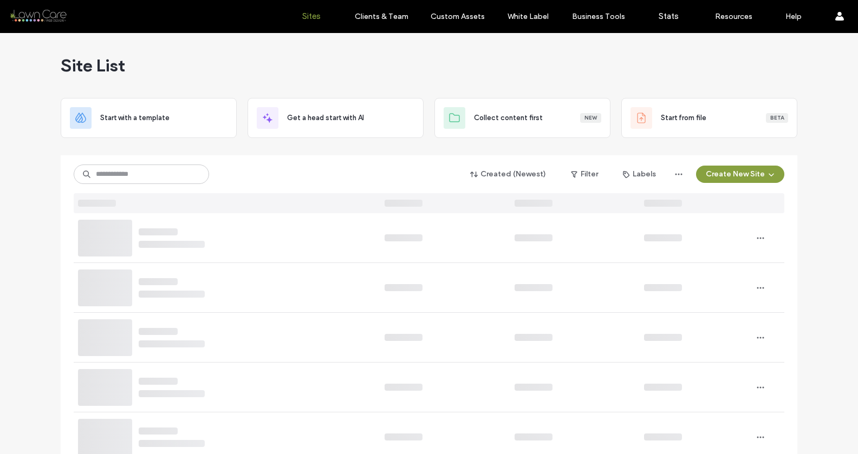
click at [152, 184] on div "Created (Newest) Filter Labels Create New Site" at bounding box center [429, 174] width 710 height 21
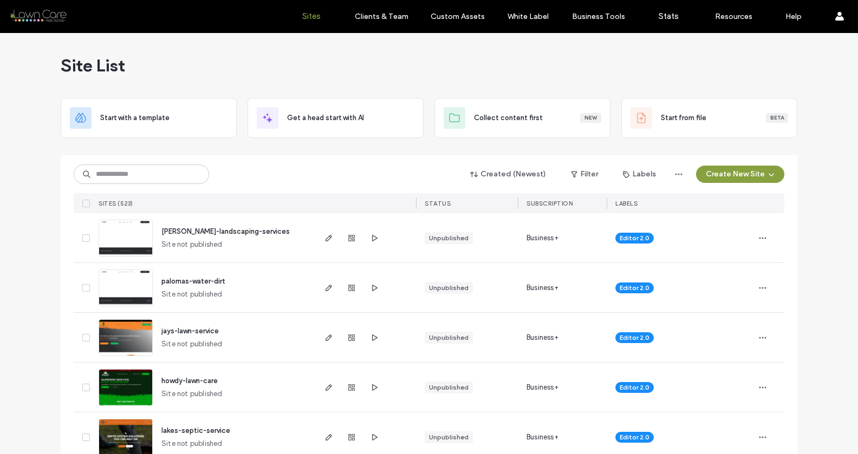
click at [149, 163] on div "Created (Newest) Filter Labels Create New Site SITES (523) STATUS SUBSCRIPTION …" at bounding box center [429, 184] width 710 height 58
click at [146, 167] on input at bounding box center [141, 174] width 135 height 19
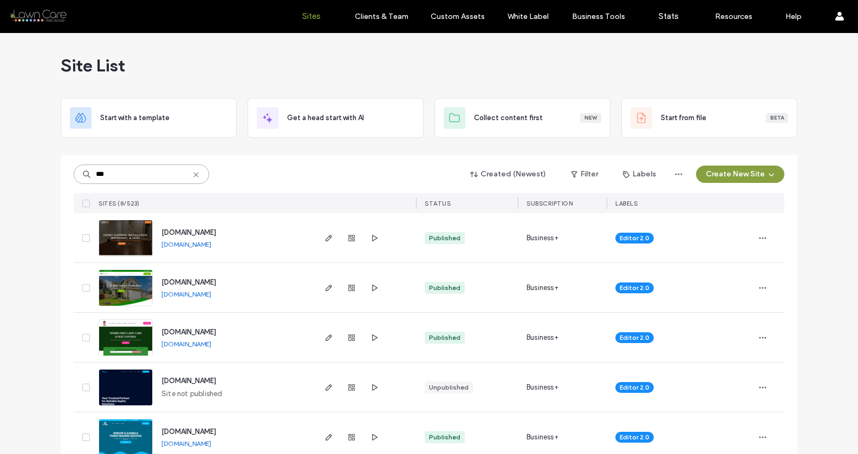
type input "***"
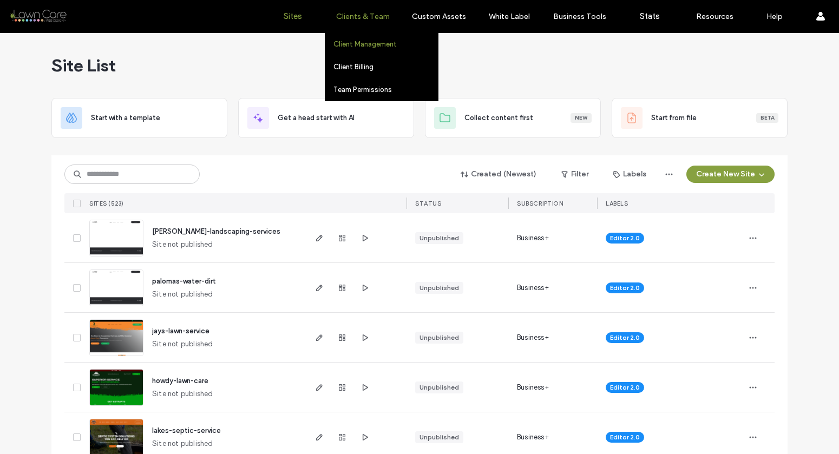
click at [370, 43] on label "Client Management" at bounding box center [365, 44] width 63 height 8
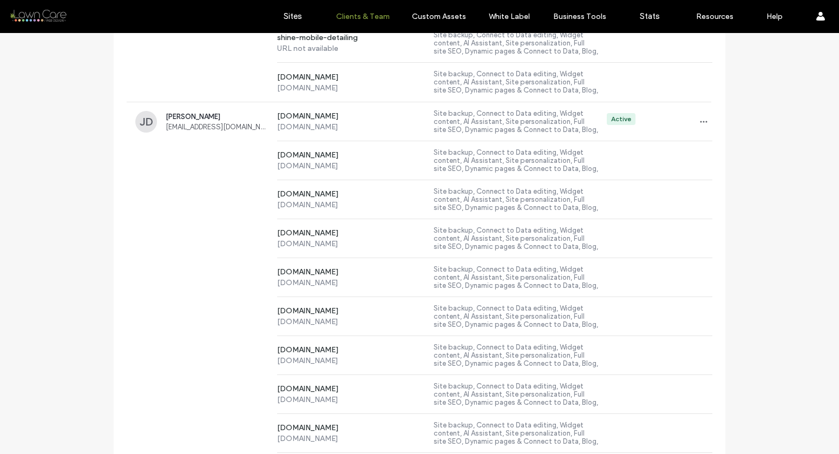
scroll to position [3640, 0]
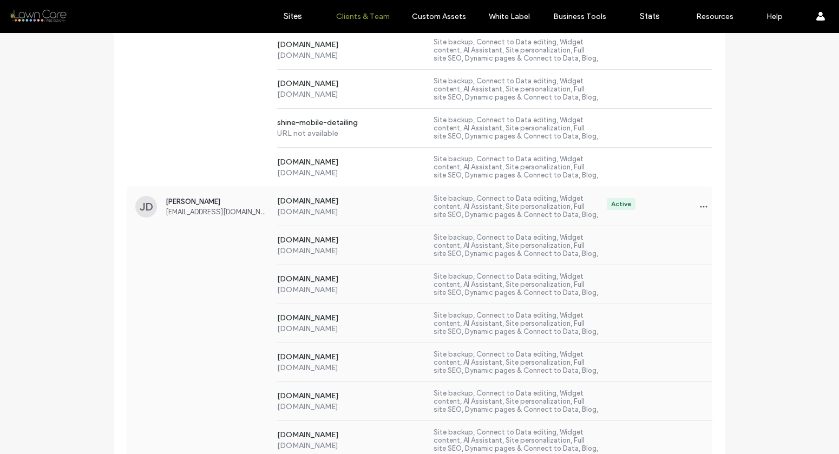
click at [217, 230] on div "www.libertylawnmaintenance.com www.libertylawnmaintenance.com Site backup, Conn…" at bounding box center [420, 245] width 586 height 39
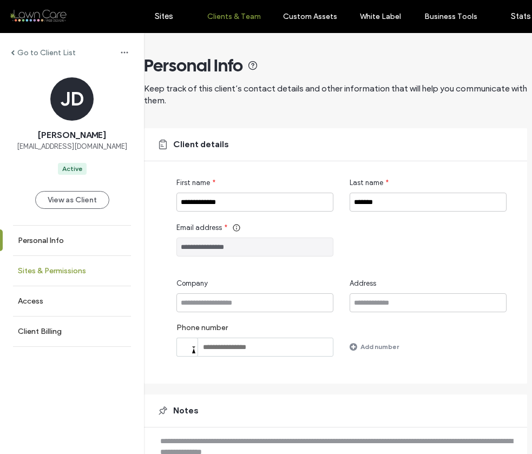
click at [68, 270] on label "Sites & Permissions" at bounding box center [52, 270] width 68 height 9
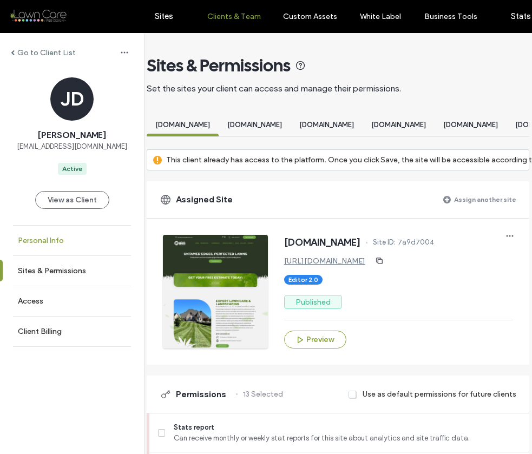
click at [57, 238] on label "Personal Info" at bounding box center [41, 240] width 46 height 9
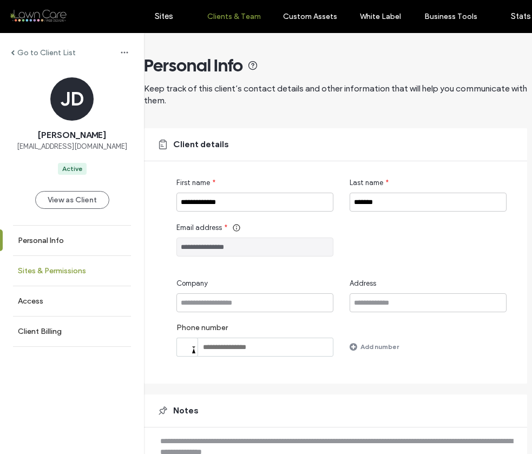
click at [70, 269] on label "Sites & Permissions" at bounding box center [52, 270] width 68 height 9
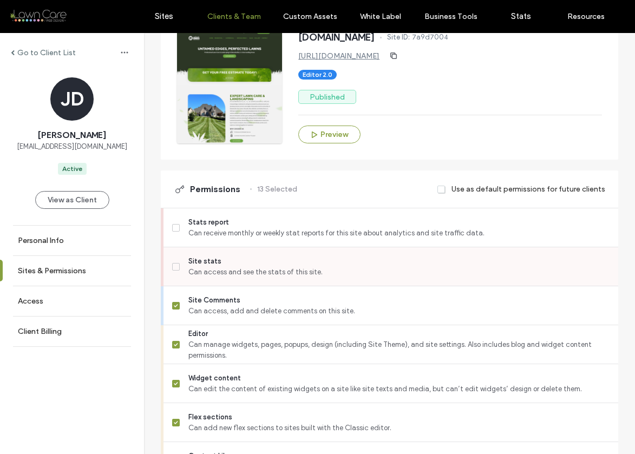
scroll to position [203, 0]
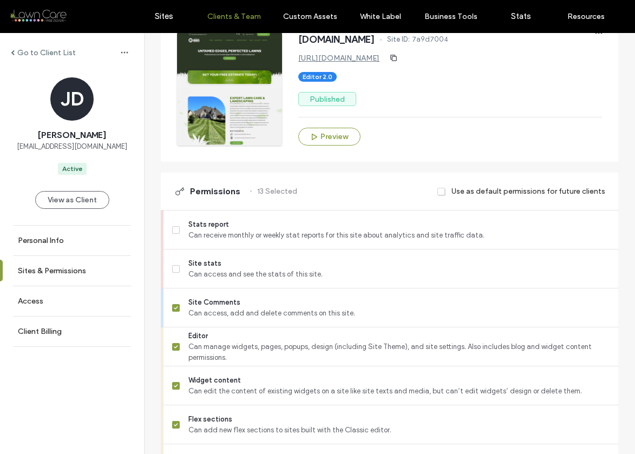
click at [438, 197] on span at bounding box center [442, 192] width 9 height 10
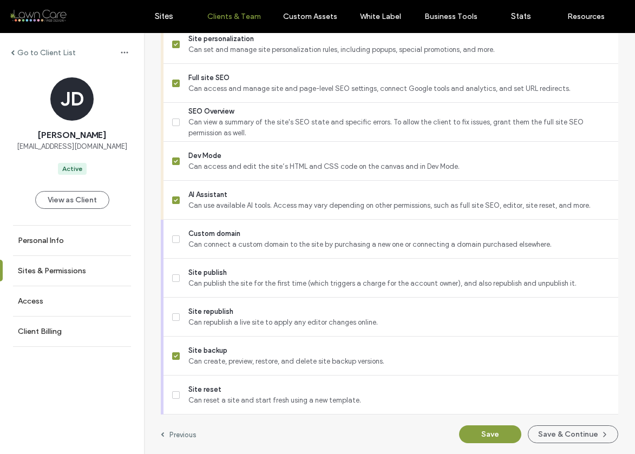
scroll to position [954, 0]
click at [484, 426] on button "Save" at bounding box center [490, 435] width 62 height 18
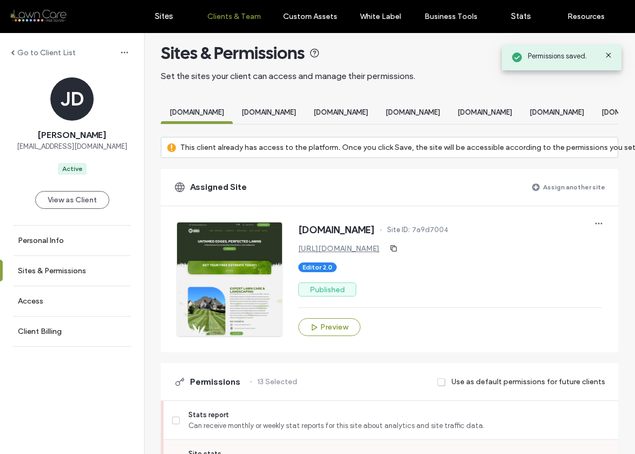
scroll to position [0, 0]
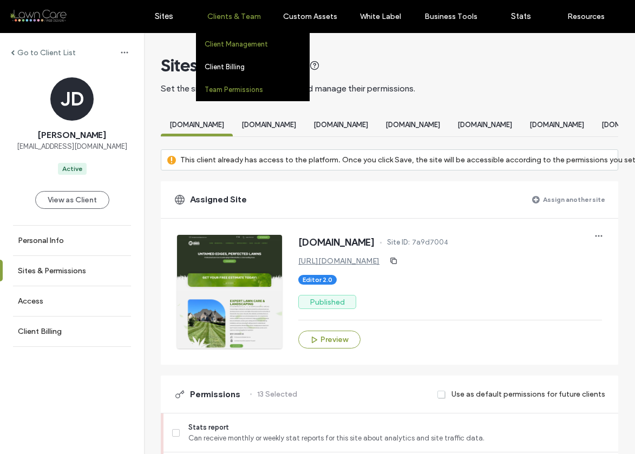
click at [240, 88] on label "Team Permissions" at bounding box center [234, 90] width 58 height 8
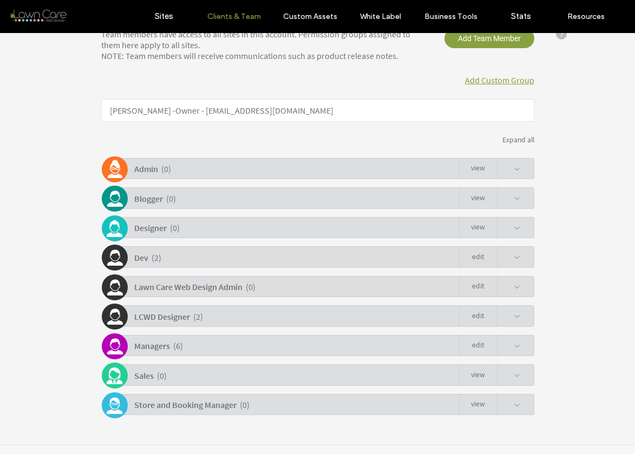
scroll to position [177, 0]
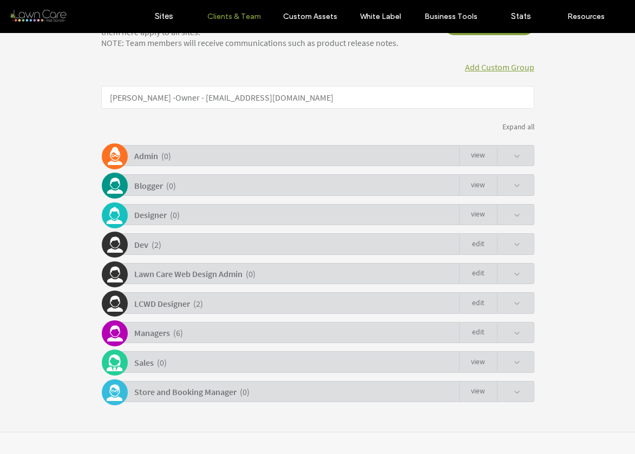
click at [158, 304] on b "LCWD Designer" at bounding box center [162, 303] width 56 height 11
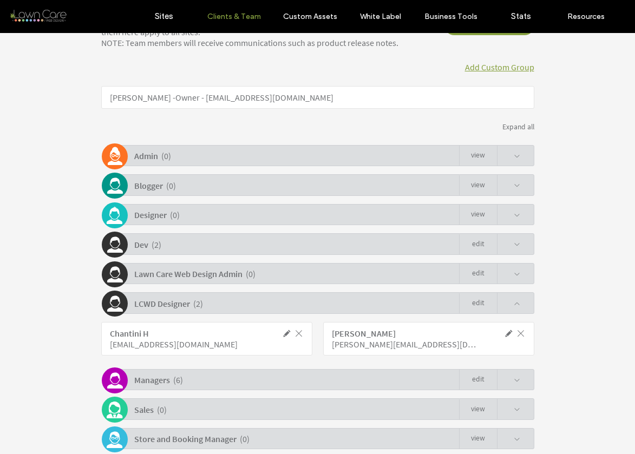
click at [158, 304] on b "LCWD Designer" at bounding box center [162, 303] width 56 height 11
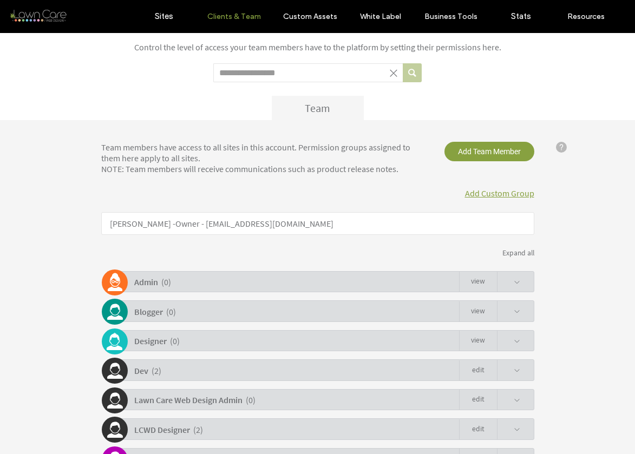
scroll to position [0, 0]
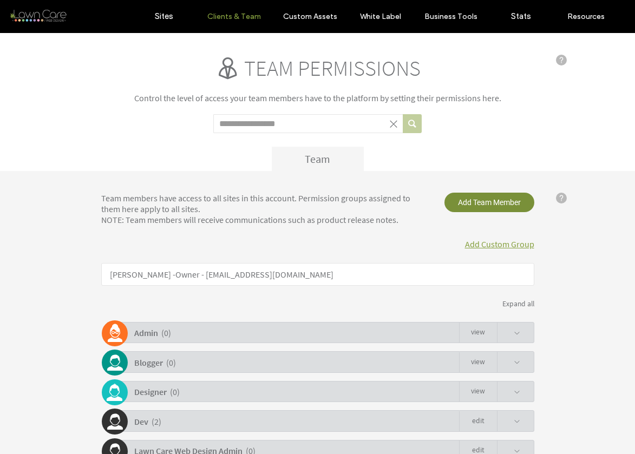
click at [464, 204] on span "Add Team Member" at bounding box center [490, 202] width 90 height 19
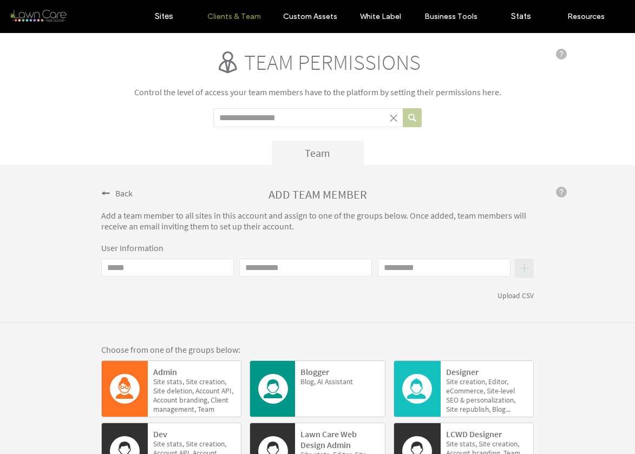
scroll to position [32, 0]
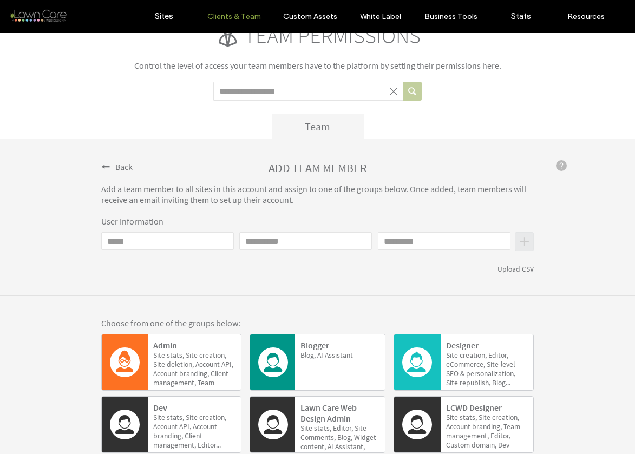
click at [123, 173] on div "ADD TEAM MEMBER" at bounding box center [317, 167] width 433 height 15
click at [105, 161] on div "Back" at bounding box center [116, 166] width 31 height 12
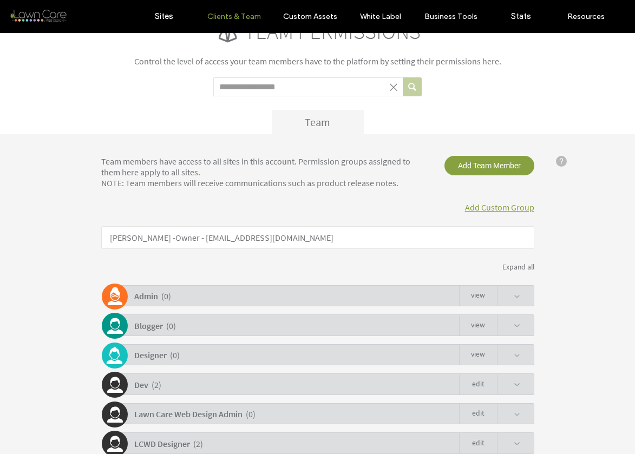
scroll to position [39, 0]
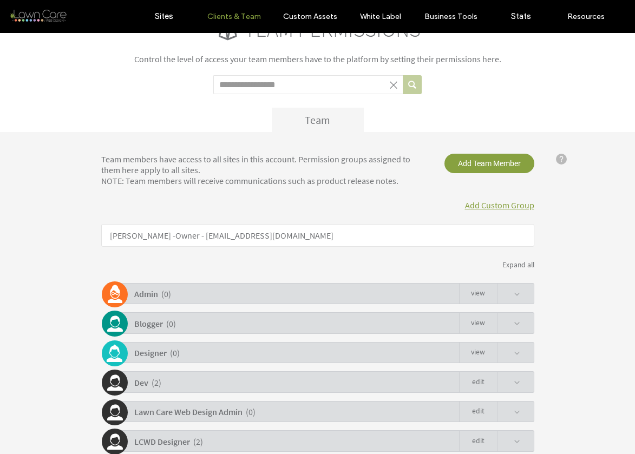
click at [465, 208] on link "Add Custom Group" at bounding box center [499, 205] width 69 height 11
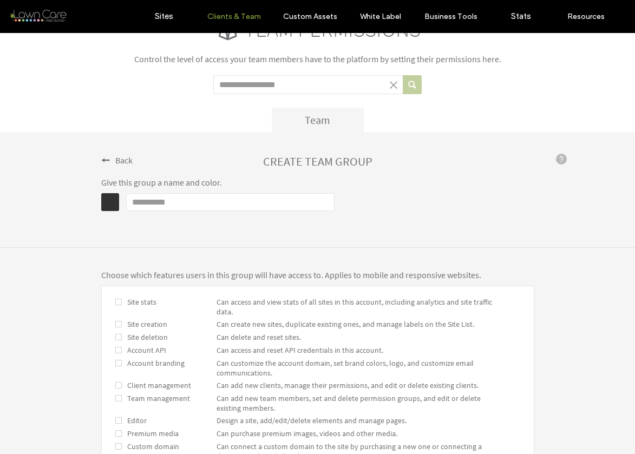
click at [169, 207] on input "Name" at bounding box center [230, 202] width 208 height 18
type input "*"
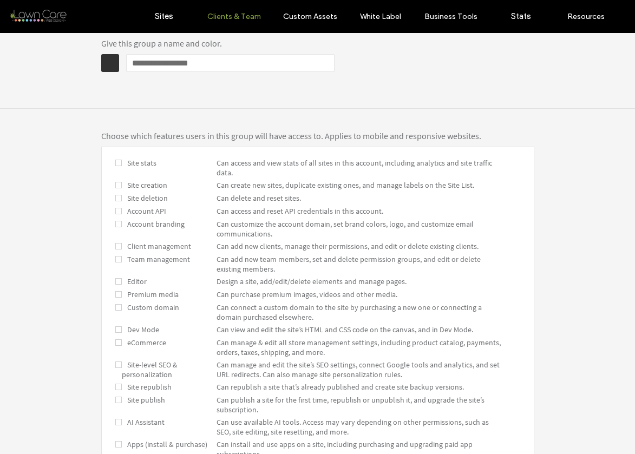
scroll to position [135, 0]
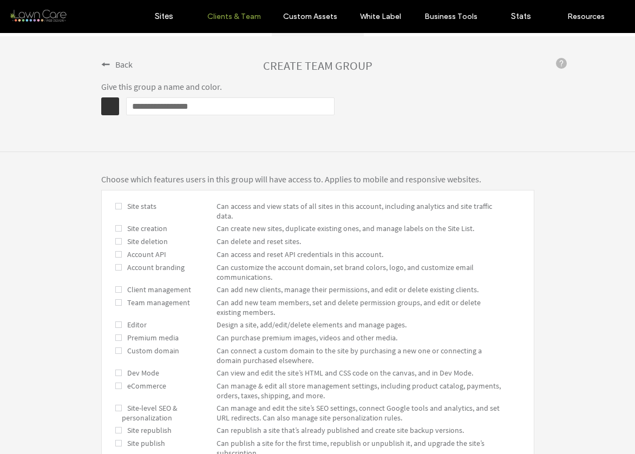
type input "**********"
click at [115, 230] on span at bounding box center [118, 229] width 6 height 10
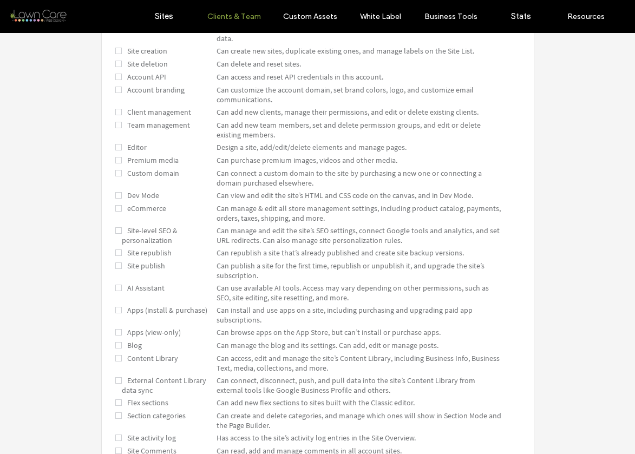
scroll to position [313, 0]
click at [142, 285] on span "AI Assistant" at bounding box center [143, 288] width 43 height 10
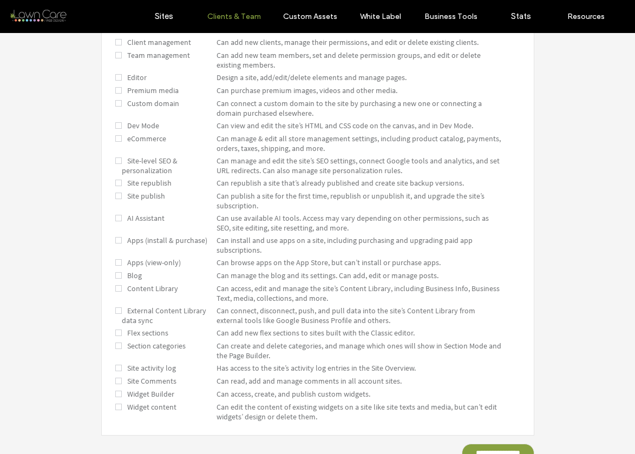
scroll to position [412, 0]
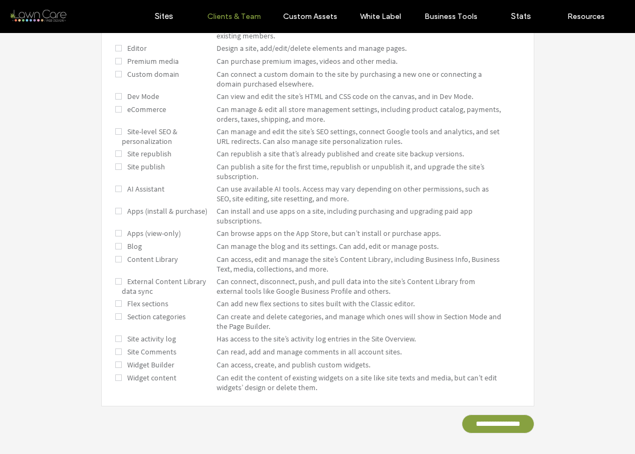
click at [151, 308] on span "Flex sections" at bounding box center [145, 304] width 47 height 10
click at [148, 319] on span "Section categories" at bounding box center [154, 317] width 64 height 10
click at [146, 367] on span "Widget Builder" at bounding box center [148, 365] width 53 height 10
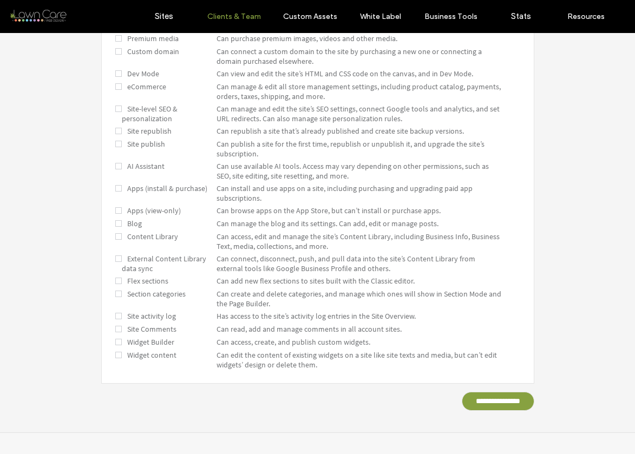
scroll to position [435, 0]
click at [135, 343] on span "Widget Builder" at bounding box center [148, 342] width 53 height 10
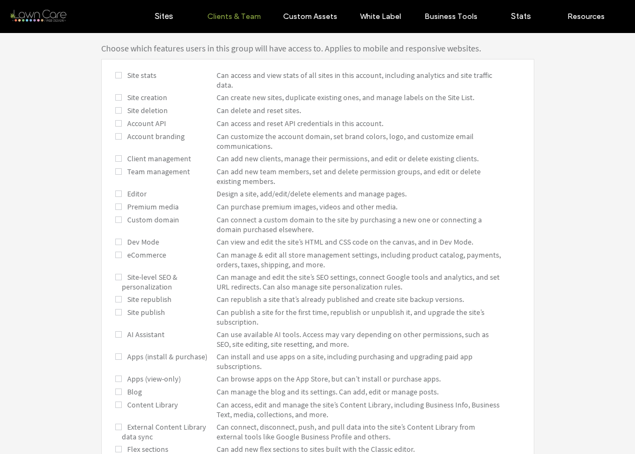
scroll to position [252, 0]
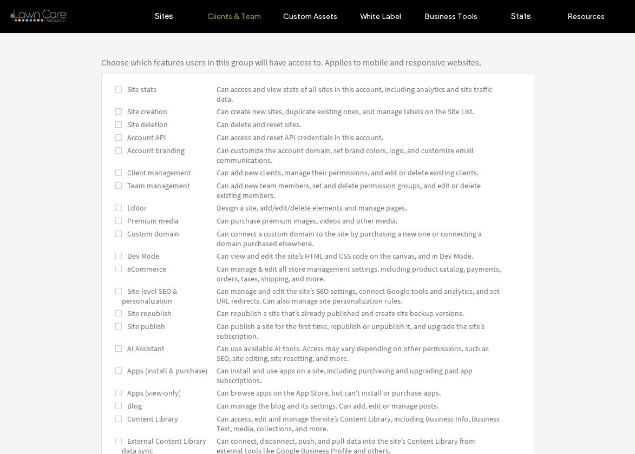
click at [115, 296] on div at bounding box center [118, 291] width 6 height 10
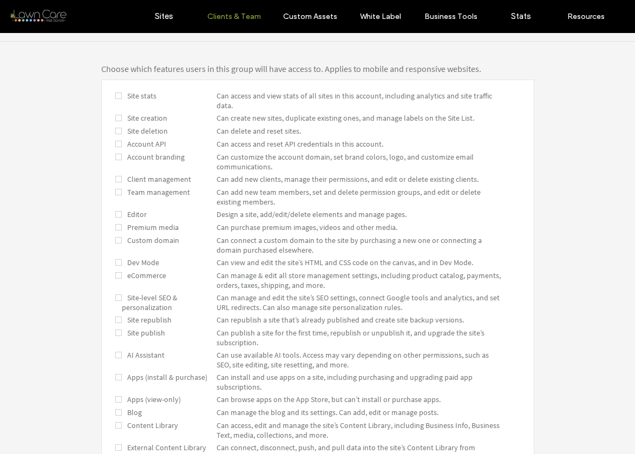
scroll to position [243, 0]
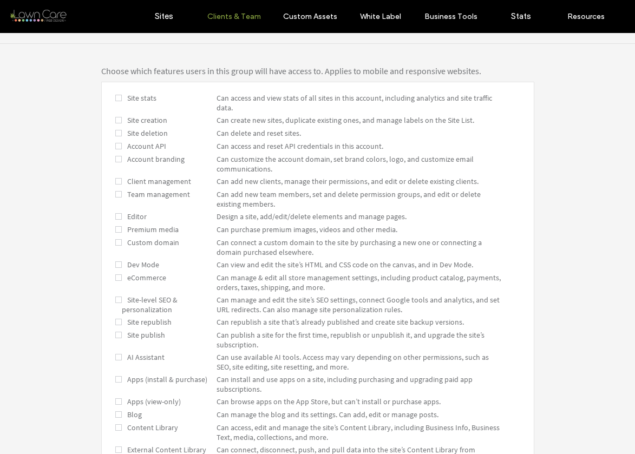
click at [115, 267] on span at bounding box center [118, 265] width 6 height 10
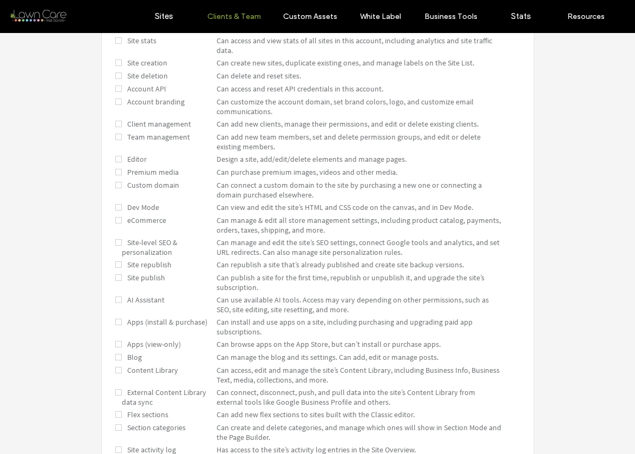
scroll to position [435, 0]
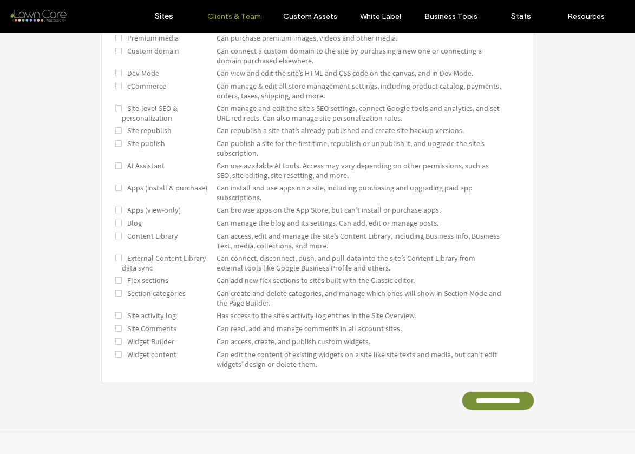
click at [477, 395] on input "**********" at bounding box center [498, 401] width 73 height 19
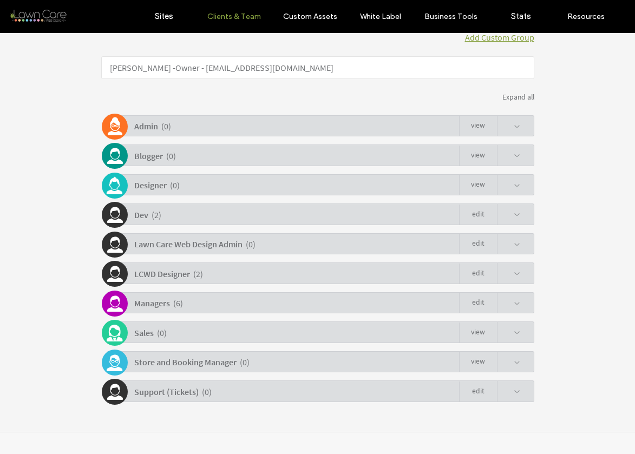
scroll to position [206, 0]
click at [477, 395] on link "Edit" at bounding box center [478, 392] width 38 height 21
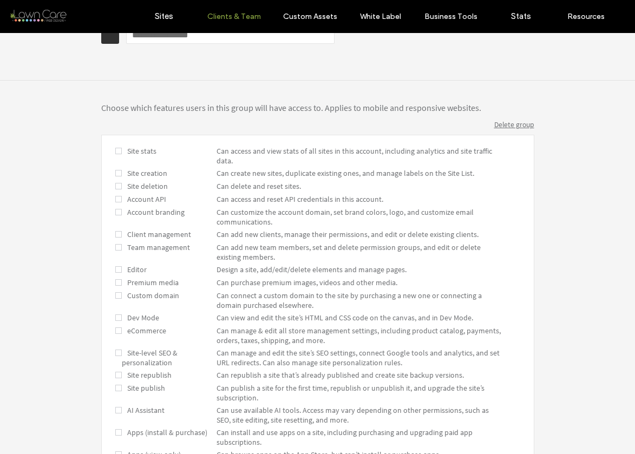
scroll to position [0, 0]
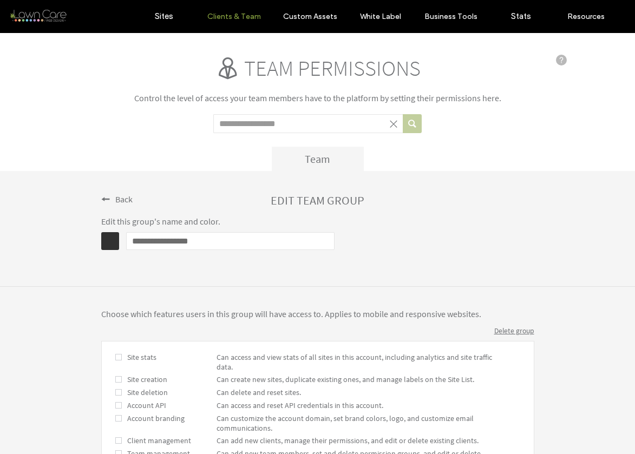
click at [157, 238] on input "**********" at bounding box center [230, 241] width 208 height 18
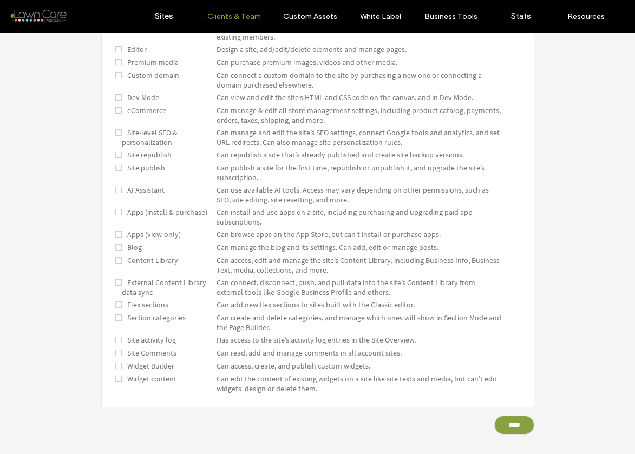
scroll to position [429, 0]
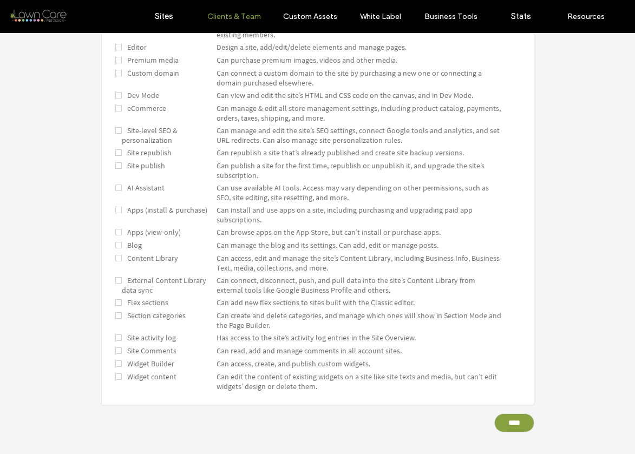
click at [0, 33] on span at bounding box center [0, 33] width 0 height 0
click at [115, 303] on span at bounding box center [118, 303] width 6 height 10
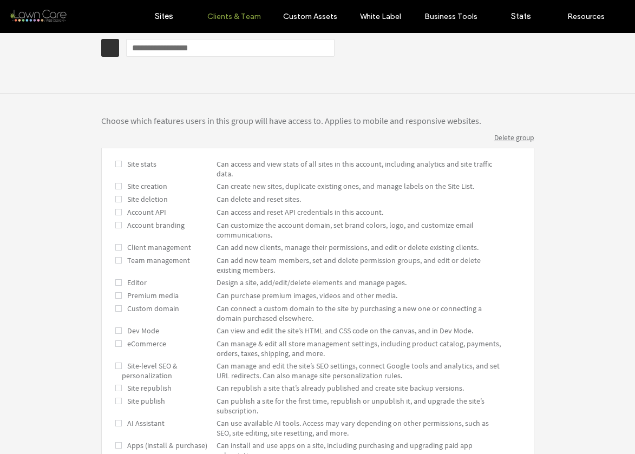
scroll to position [174, 0]
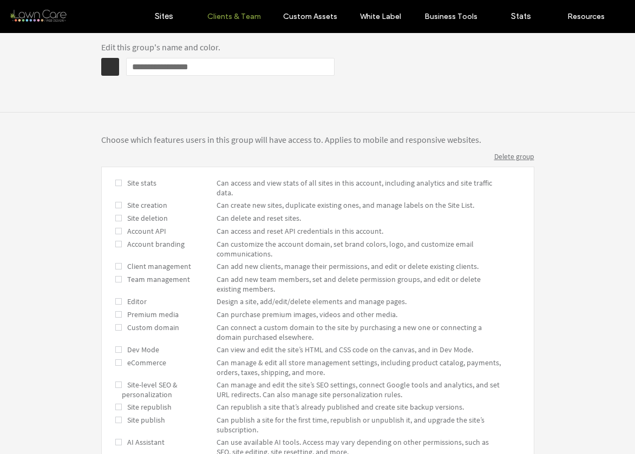
click at [116, 205] on span at bounding box center [118, 205] width 6 height 10
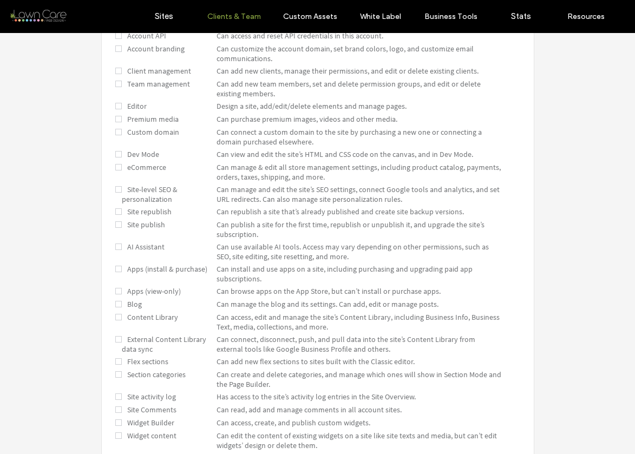
scroll to position [336, 0]
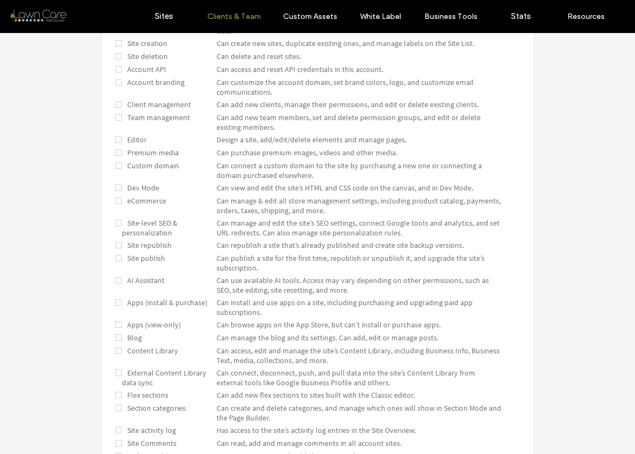
click at [115, 189] on span at bounding box center [118, 188] width 6 height 10
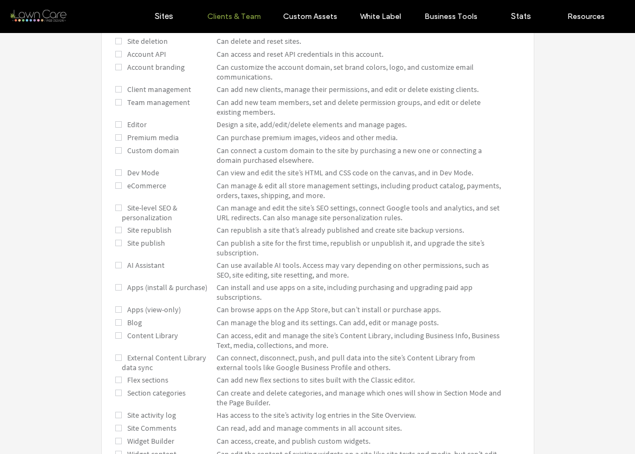
scroll to position [451, 0]
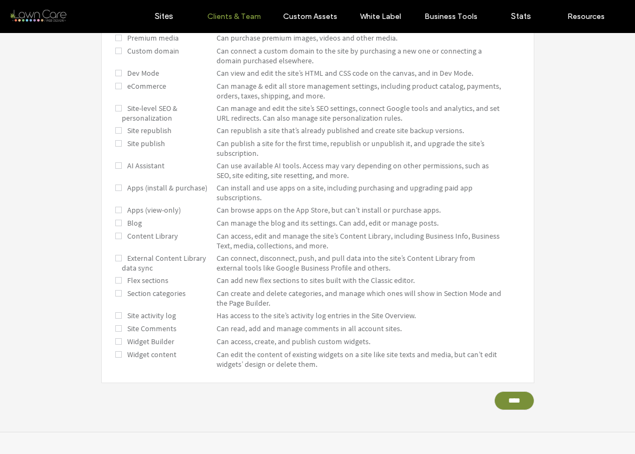
click at [507, 395] on input "****" at bounding box center [514, 401] width 40 height 19
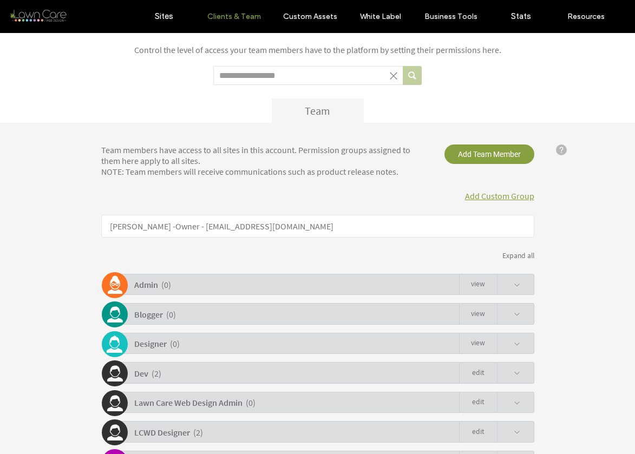
scroll to position [0, 0]
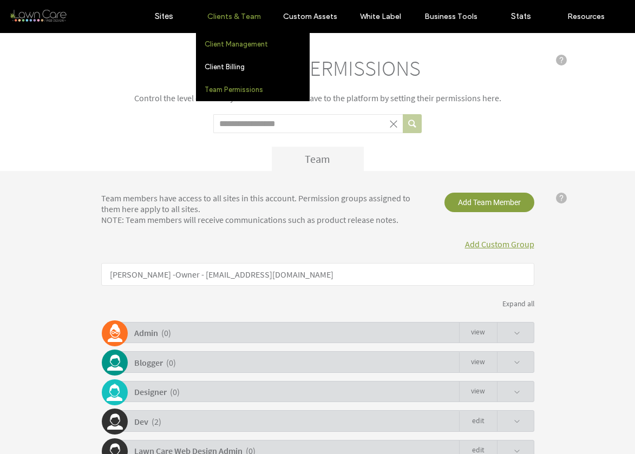
click at [231, 41] on label "Client Management" at bounding box center [236, 44] width 63 height 8
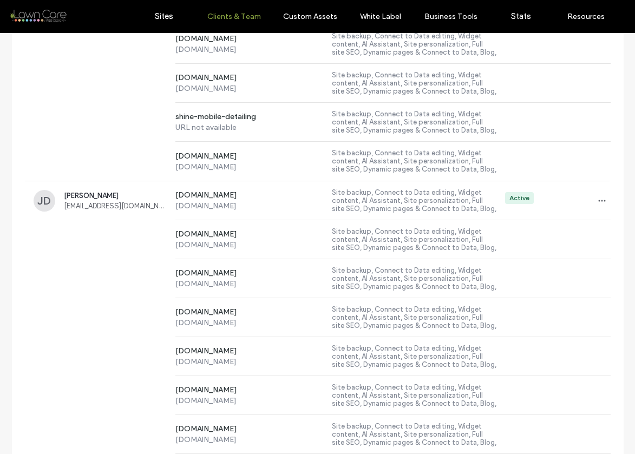
scroll to position [3645, 0]
click at [167, 187] on div "www.untamededgeslawn.com www.untamededgeslawn.com Site backup, Connect to Data …" at bounding box center [389, 201] width 444 height 38
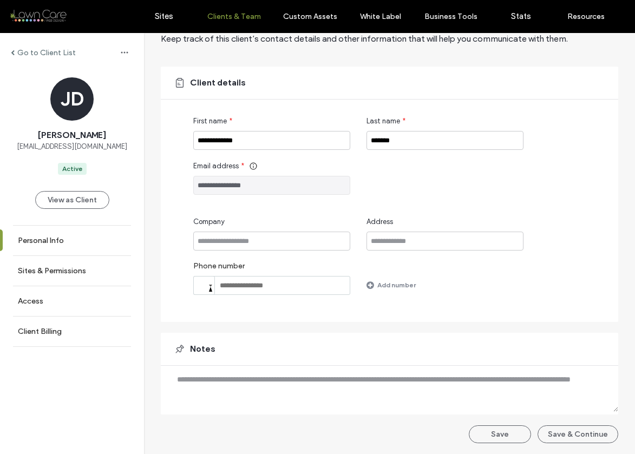
scroll to position [23, 0]
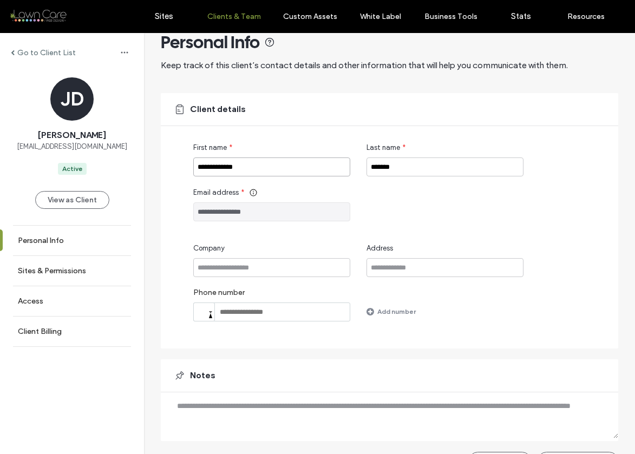
click at [208, 164] on input "**********" at bounding box center [271, 167] width 157 height 19
click at [401, 164] on input "*******" at bounding box center [445, 167] width 157 height 19
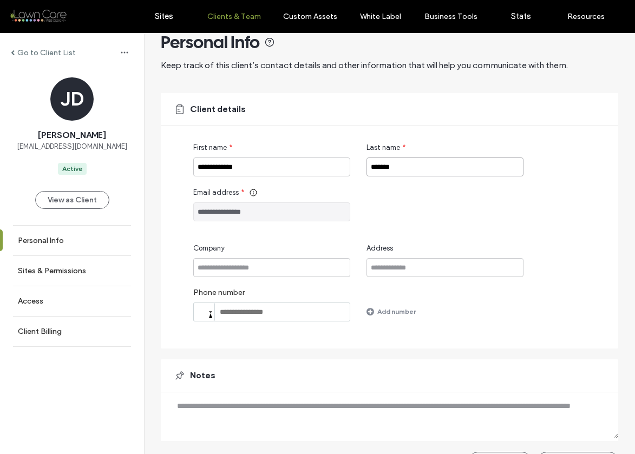
click at [401, 164] on input "*******" at bounding box center [445, 167] width 157 height 19
click at [228, 213] on input "**********" at bounding box center [271, 212] width 157 height 19
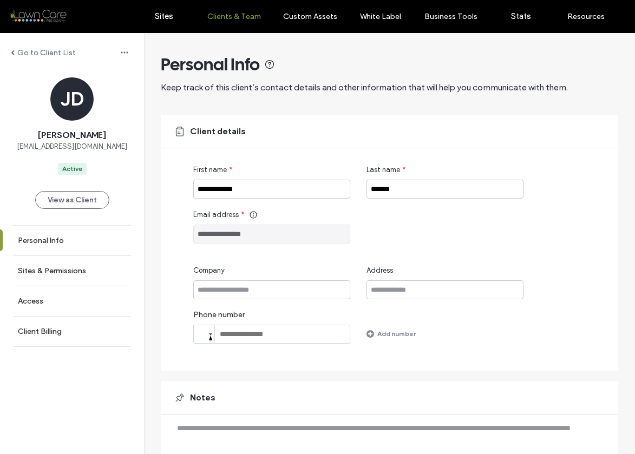
scroll to position [0, 0]
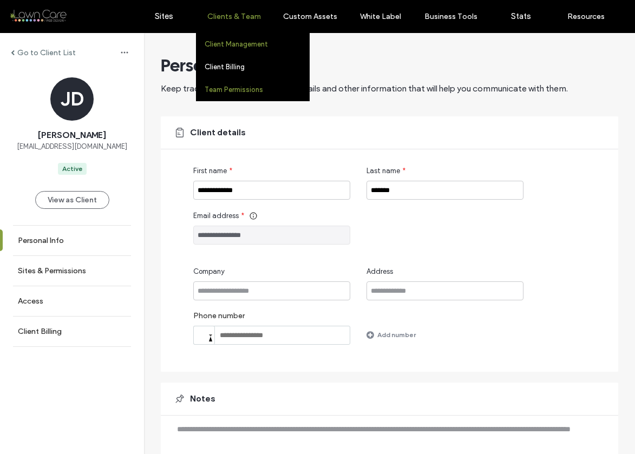
click at [232, 92] on label "Team Permissions" at bounding box center [234, 90] width 58 height 8
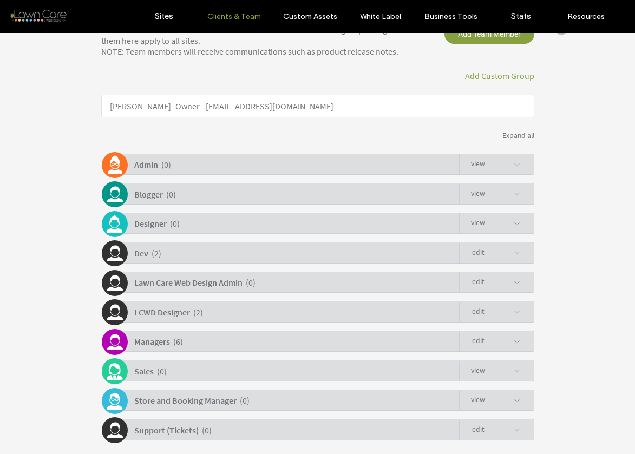
scroll to position [206, 0]
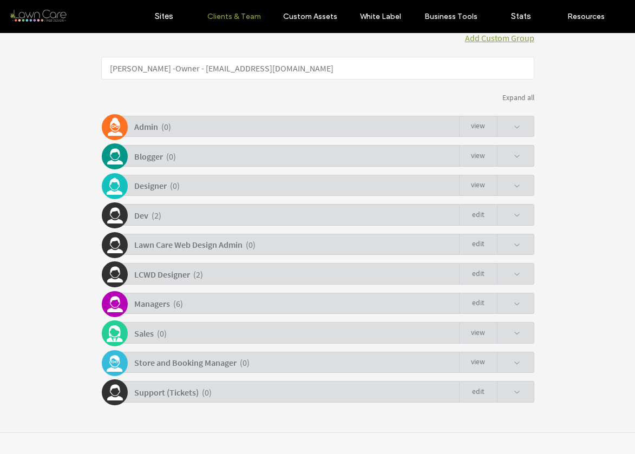
click at [260, 388] on div "Support (Tickets) ( 0 ) Edit" at bounding box center [321, 391] width 428 height 21
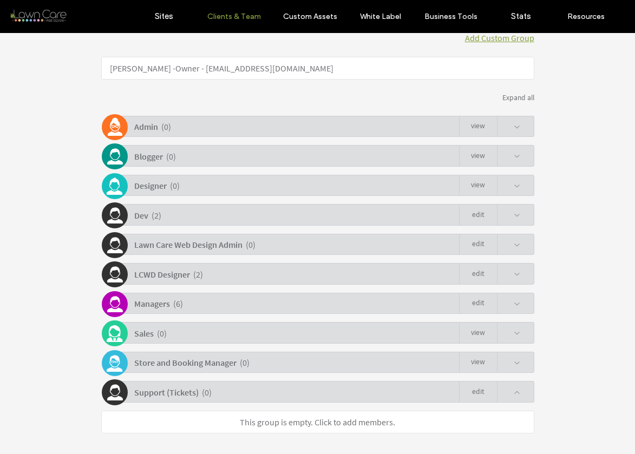
click at [481, 399] on link "Edit" at bounding box center [478, 392] width 38 height 21
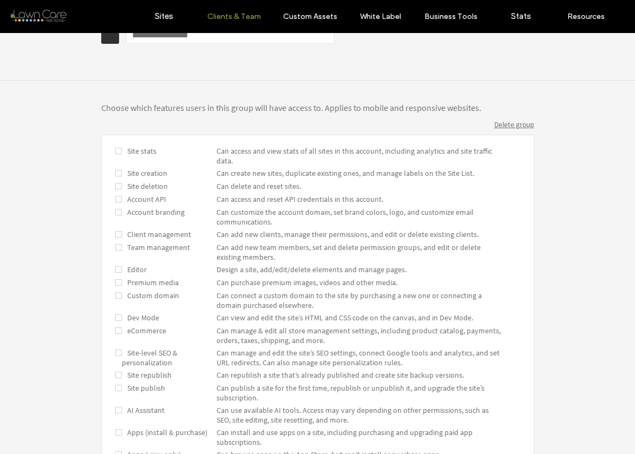
scroll to position [208, 0]
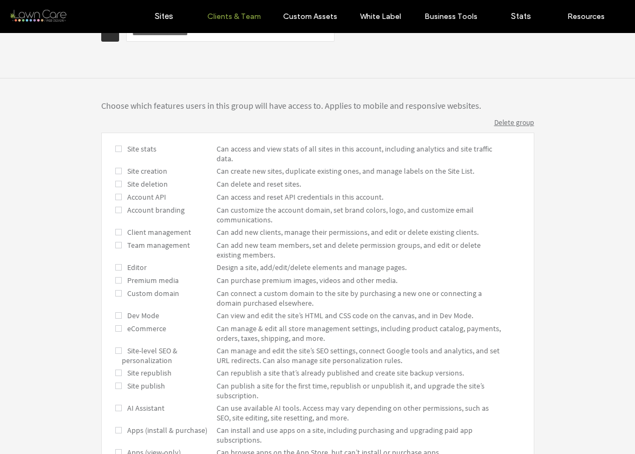
click at [135, 170] on span "Site creation" at bounding box center [144, 171] width 45 height 10
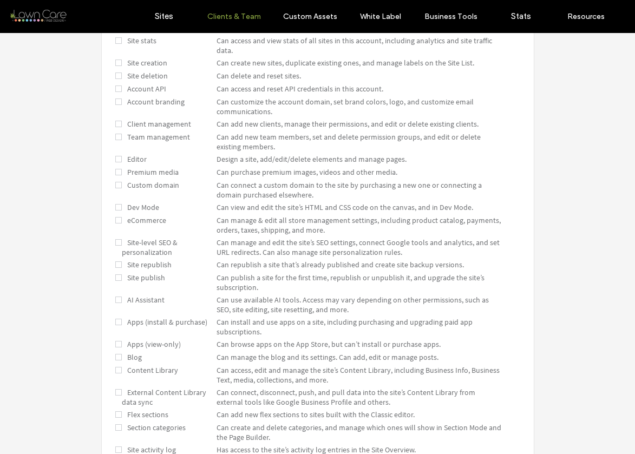
scroll to position [451, 0]
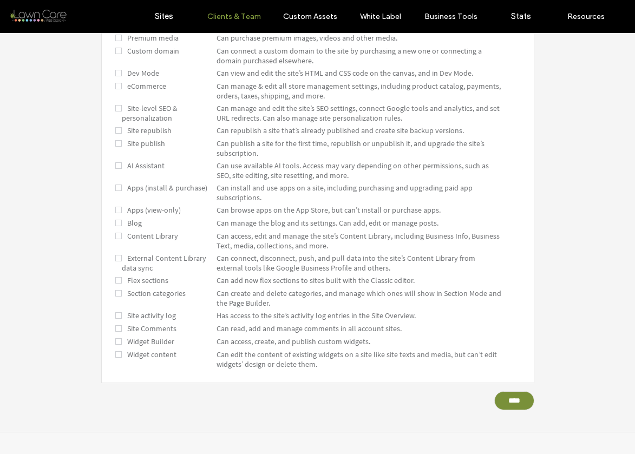
click at [499, 395] on input "****" at bounding box center [514, 401] width 40 height 19
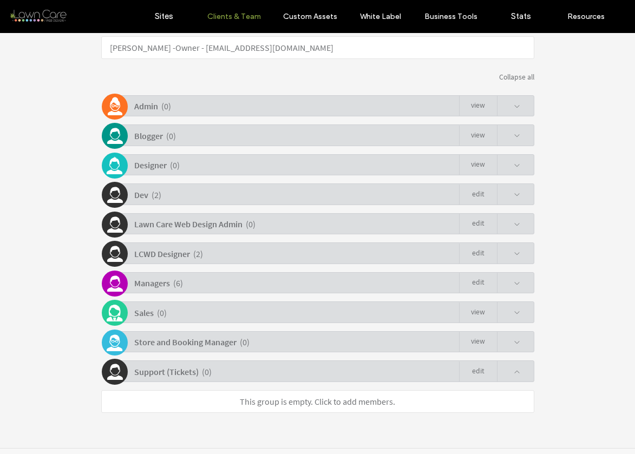
scroll to position [213, 0]
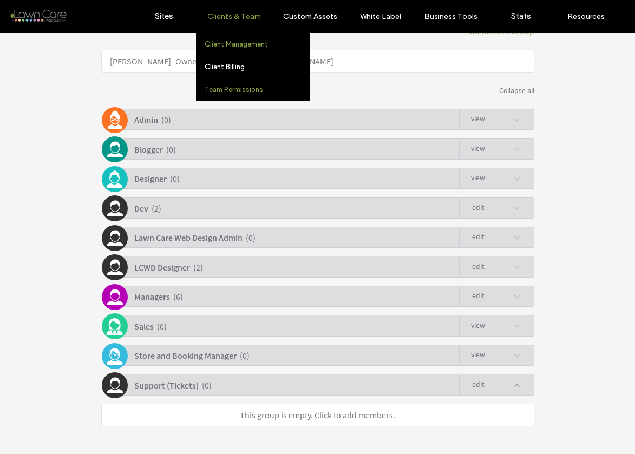
click at [229, 47] on label "Client Management" at bounding box center [236, 44] width 63 height 8
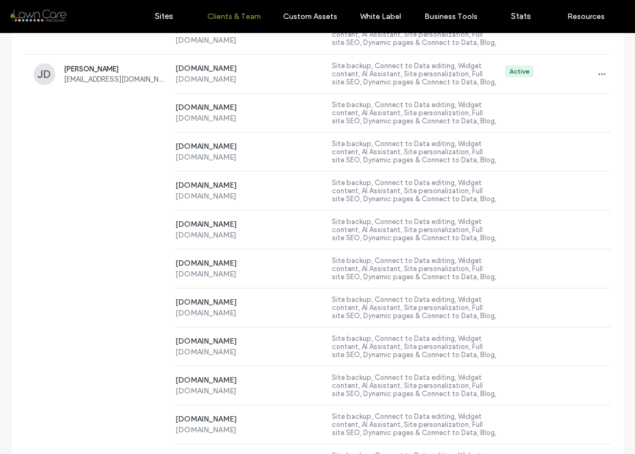
scroll to position [3652, 0]
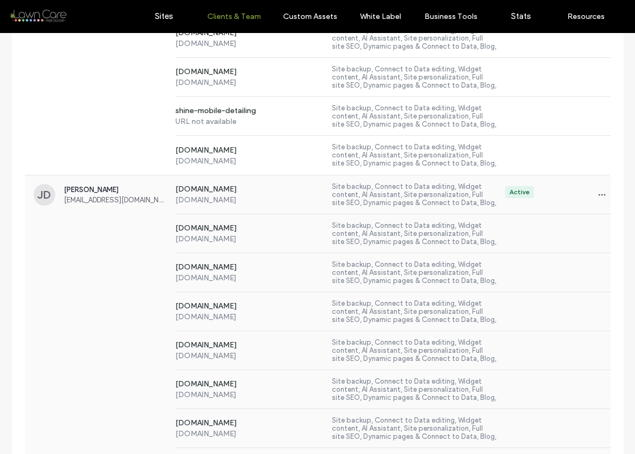
click at [120, 219] on div "www.libertylawnmaintenance.com www.libertylawnmaintenance.com Site backup, Conn…" at bounding box center [318, 233] width 586 height 39
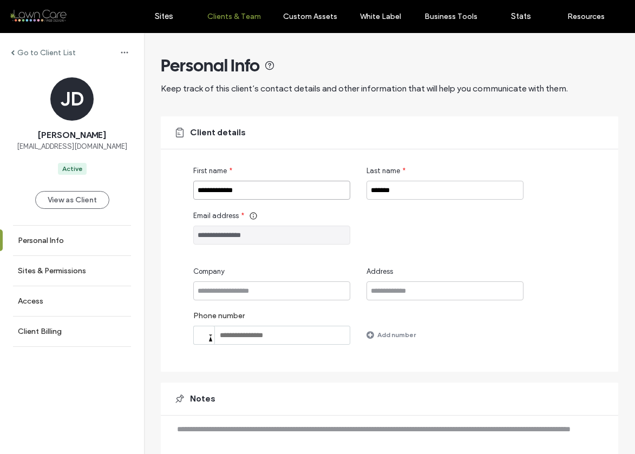
click at [225, 192] on input "**********" at bounding box center [271, 190] width 157 height 19
click at [393, 196] on input "*******" at bounding box center [445, 190] width 157 height 19
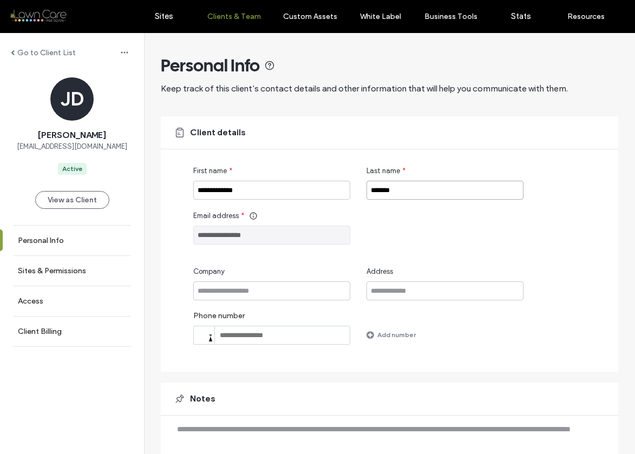
click at [393, 196] on input "*******" at bounding box center [445, 190] width 157 height 19
click at [215, 235] on input "**********" at bounding box center [271, 235] width 157 height 19
click at [38, 49] on label "Go to Client List" at bounding box center [46, 52] width 58 height 9
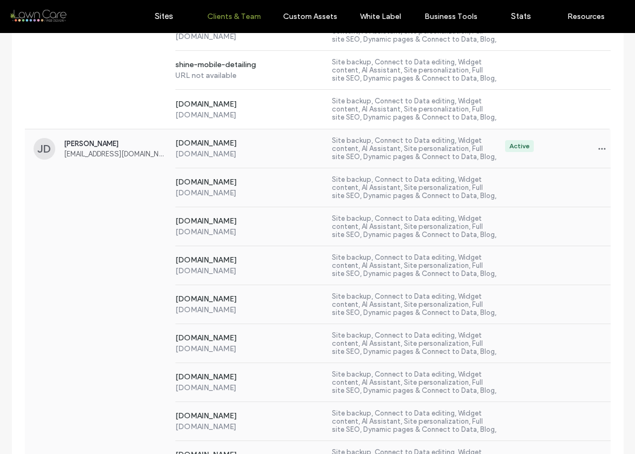
scroll to position [3699, 0]
click at [598, 147] on icon "button" at bounding box center [602, 148] width 9 height 9
click at [546, 216] on span "Delete client" at bounding box center [552, 217] width 41 height 11
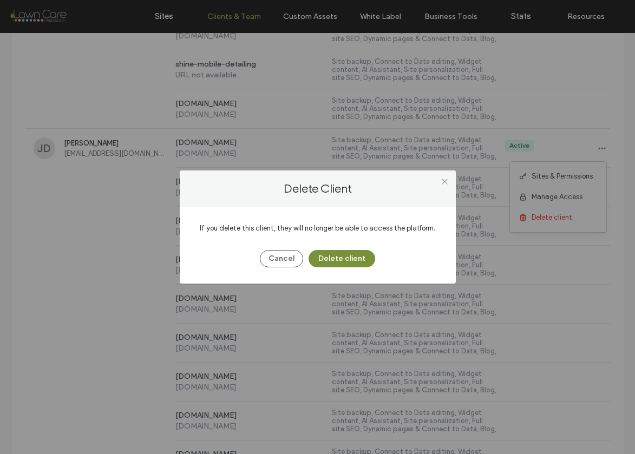
click at [329, 253] on button "Delete client" at bounding box center [342, 258] width 67 height 17
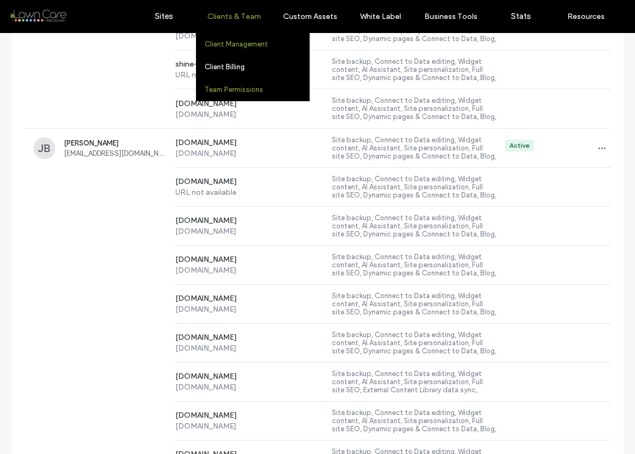
click at [231, 84] on link "Team Permissions" at bounding box center [257, 90] width 105 height 22
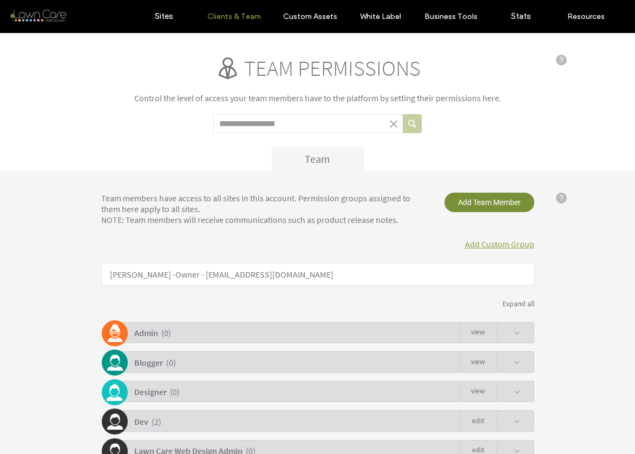
click at [487, 203] on span "Add Team Member" at bounding box center [490, 202] width 90 height 19
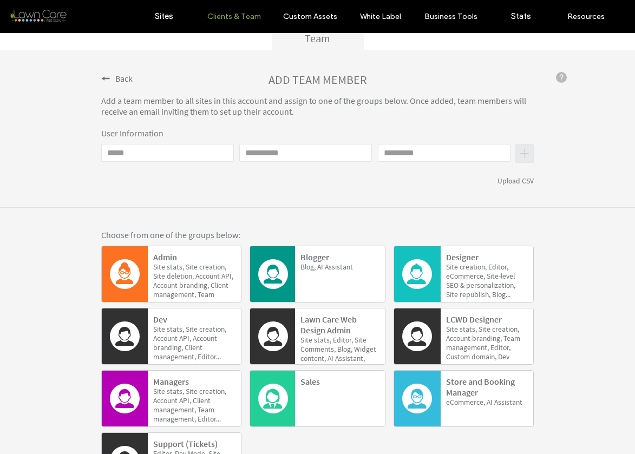
scroll to position [242, 0]
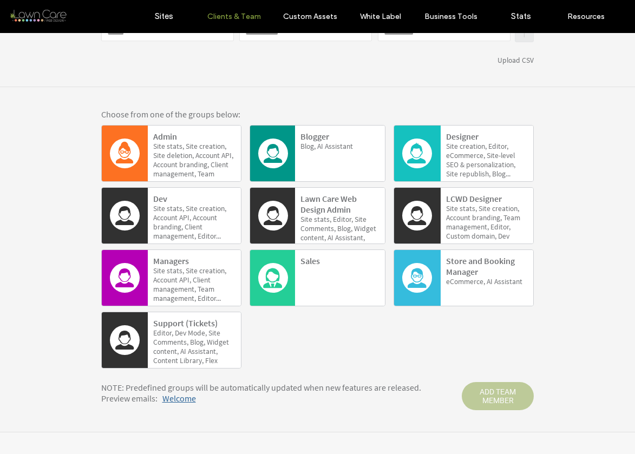
click at [173, 325] on b "Support (Tickets)" at bounding box center [185, 323] width 64 height 11
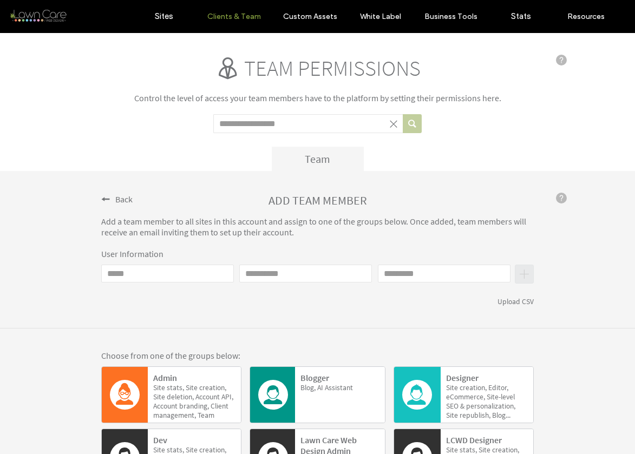
scroll to position [2, 0]
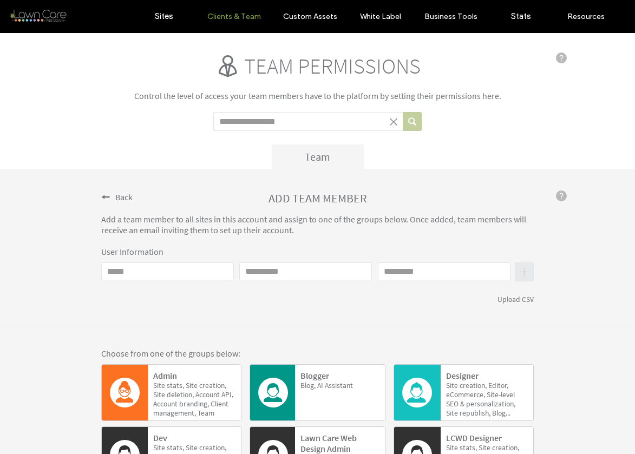
click at [129, 260] on div "User Information Email First name Last name Upload CSV" at bounding box center [317, 275] width 433 height 58
click at [132, 271] on input "Email" at bounding box center [167, 272] width 133 height 18
paste input "**********"
type input "**********"
click at [244, 268] on input "First name" at bounding box center [305, 272] width 133 height 18
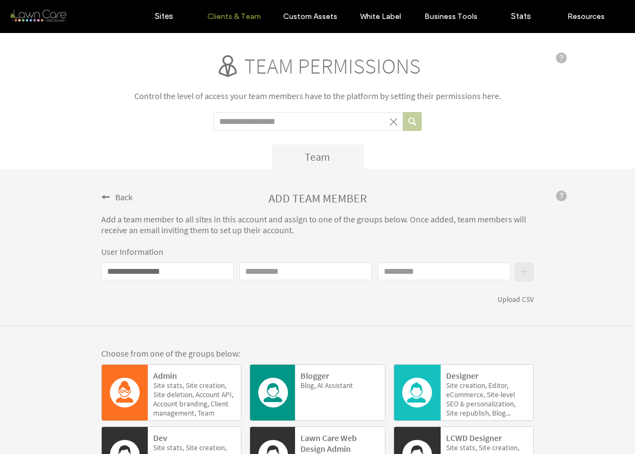
paste input "**********"
type input "**********"
click at [390, 274] on input "Last name" at bounding box center [444, 272] width 133 height 18
paste input "*******"
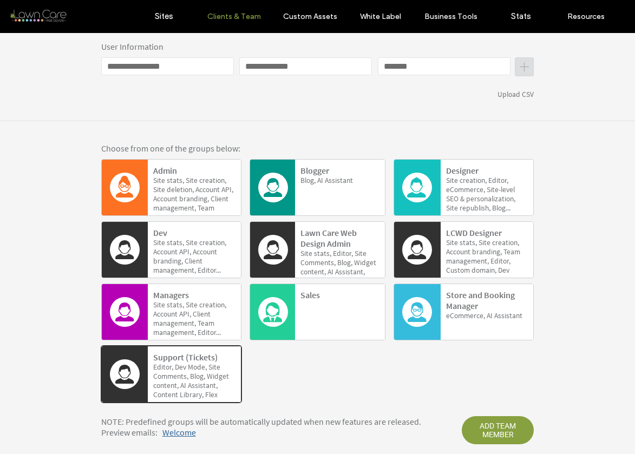
scroll to position [242, 0]
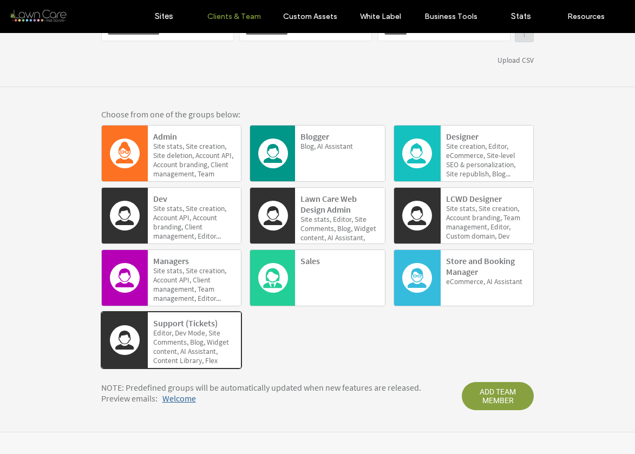
type input "*******"
click at [230, 325] on div "Support (Tickets) Editor, Dev Mode, Site Comments, Blog, Widget content, AI Ass…" at bounding box center [194, 342] width 82 height 49
click at [487, 393] on span "ADD TEAM MEMBER" at bounding box center [498, 396] width 72 height 28
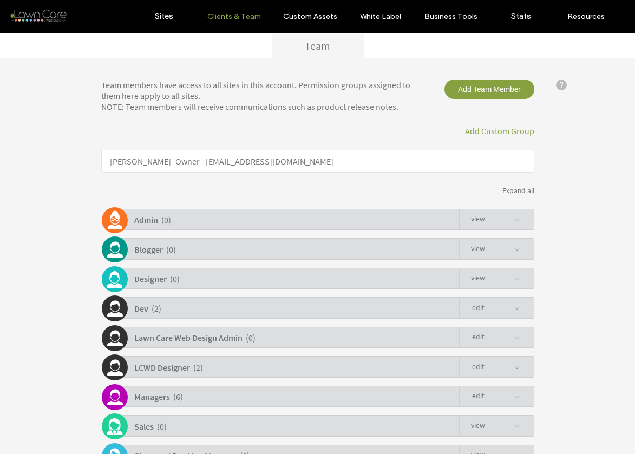
scroll to position [206, 0]
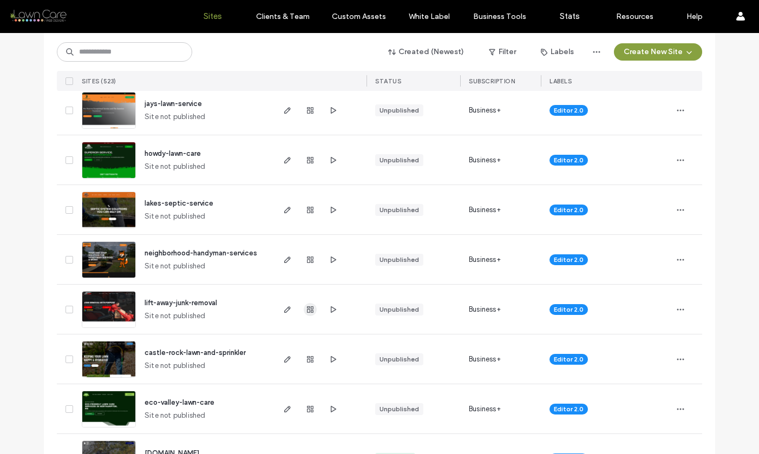
scroll to position [229, 0]
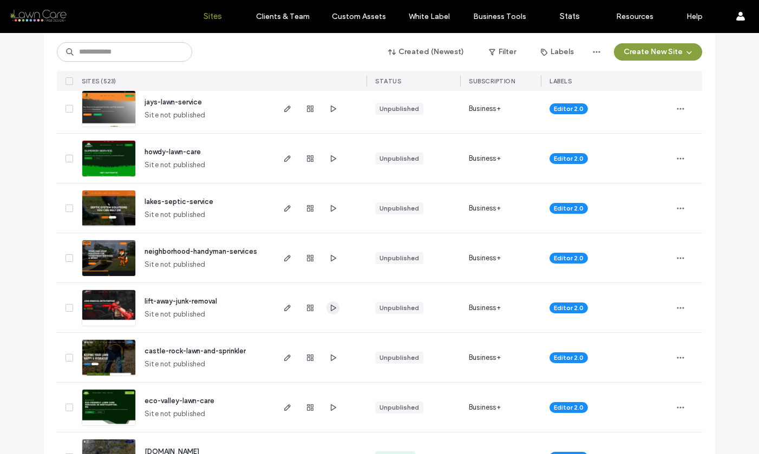
click at [332, 306] on icon "button" at bounding box center [333, 308] width 9 height 9
click at [123, 57] on input at bounding box center [124, 51] width 135 height 19
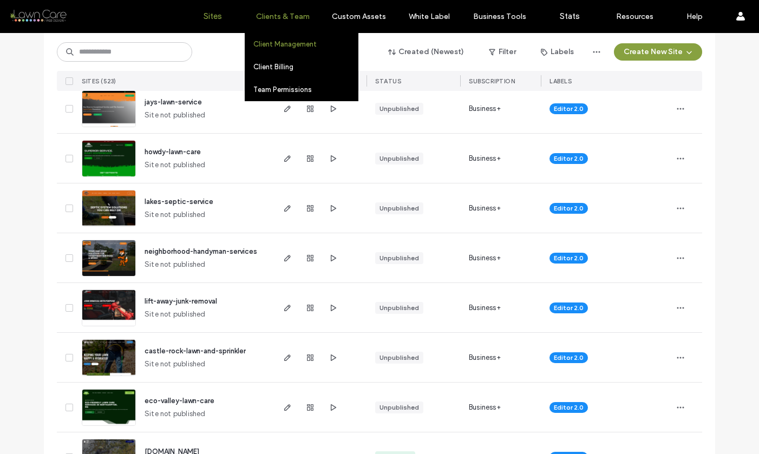
click at [285, 44] on label "Client Management" at bounding box center [284, 44] width 63 height 8
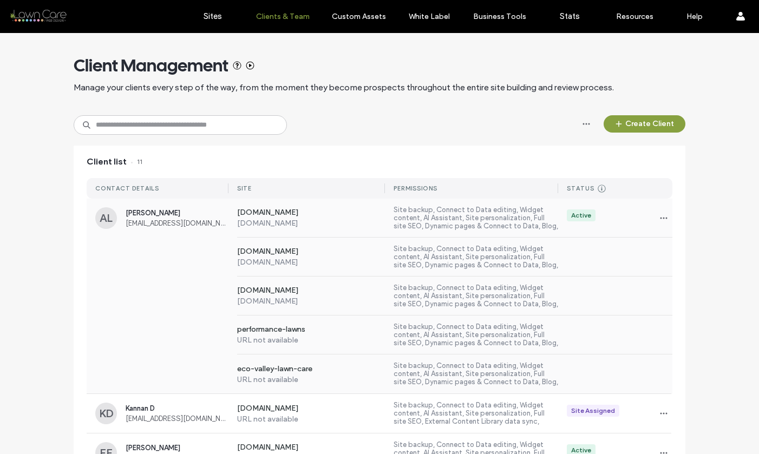
click at [154, 218] on div "Adrian Lagaya adrianlagaya113096@gmail.com" at bounding box center [177, 218] width 103 height 18
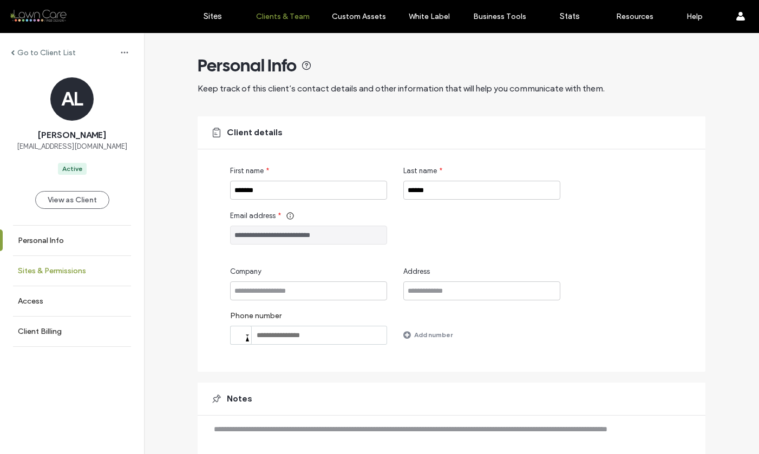
click at [71, 271] on label "Sites & Permissions" at bounding box center [52, 270] width 68 height 9
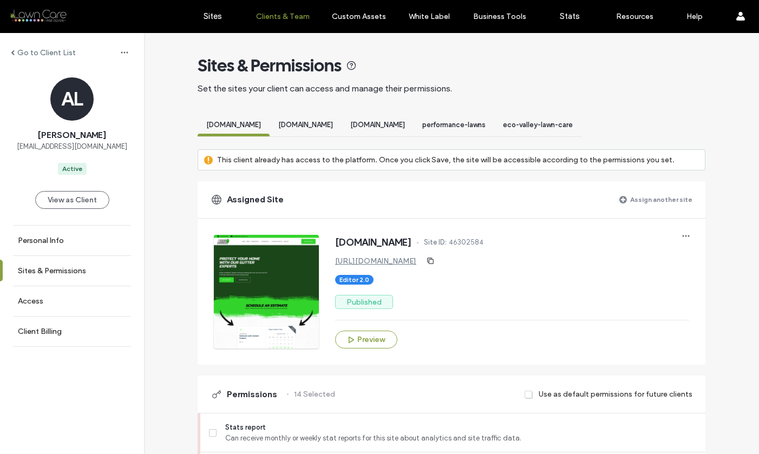
click at [663, 200] on label "Assign another site" at bounding box center [661, 199] width 62 height 19
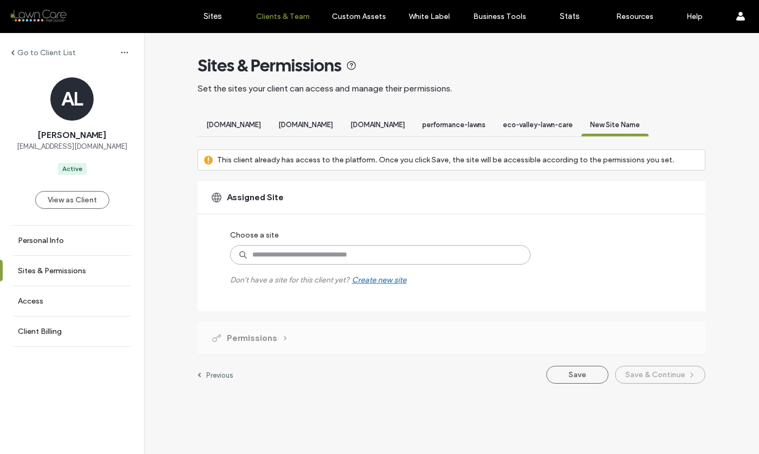
click at [396, 258] on input at bounding box center [380, 254] width 301 height 19
type input "*"
type input "*****"
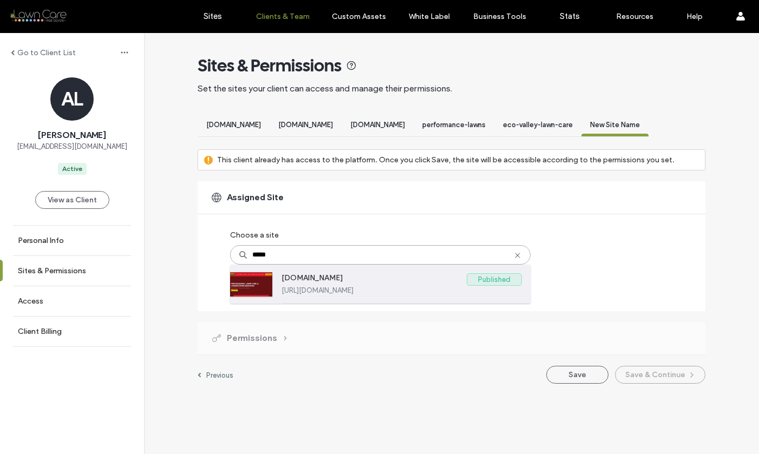
click at [343, 295] on label "https://www.snappylandscaping.com" at bounding box center [402, 290] width 240 height 8
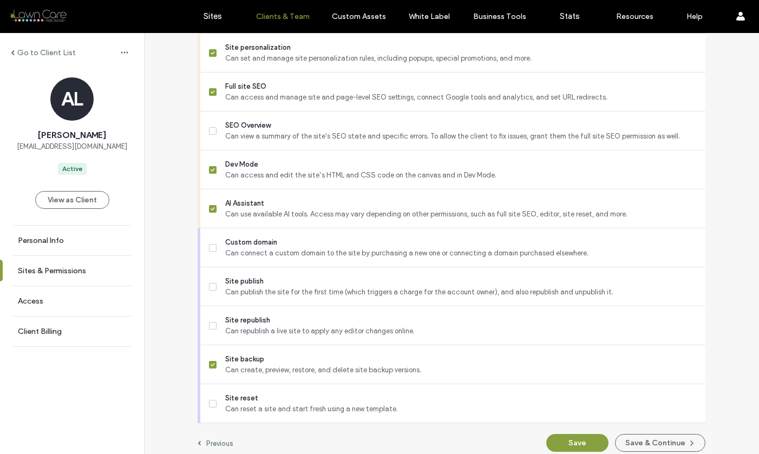
scroll to position [944, 0]
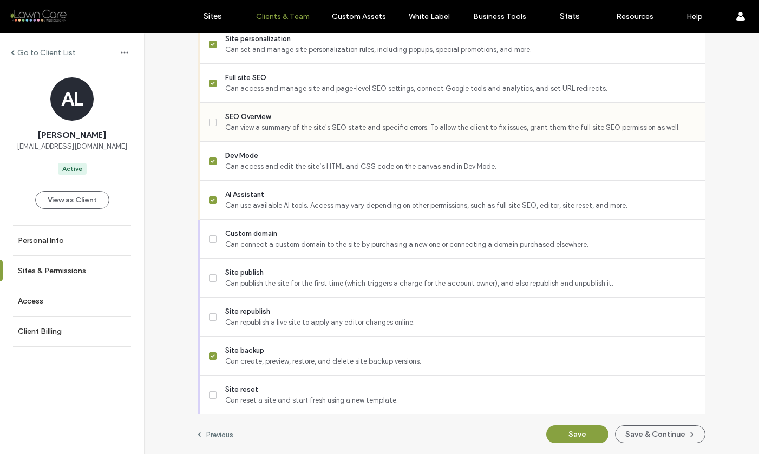
click at [240, 116] on span "SEO Overview" at bounding box center [461, 117] width 472 height 11
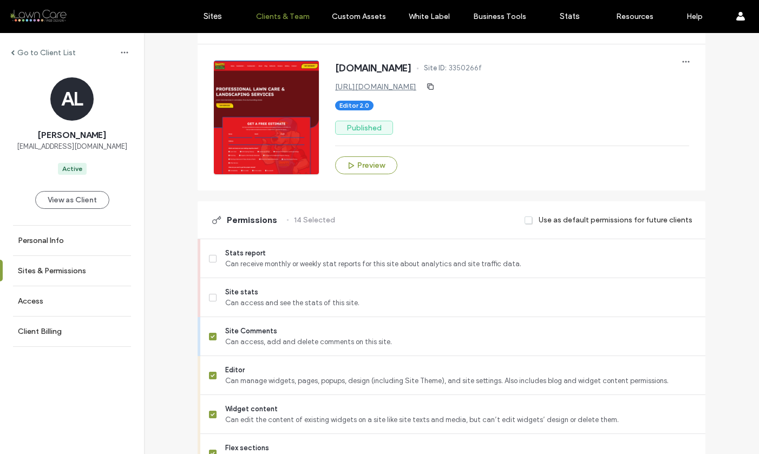
scroll to position [172, 0]
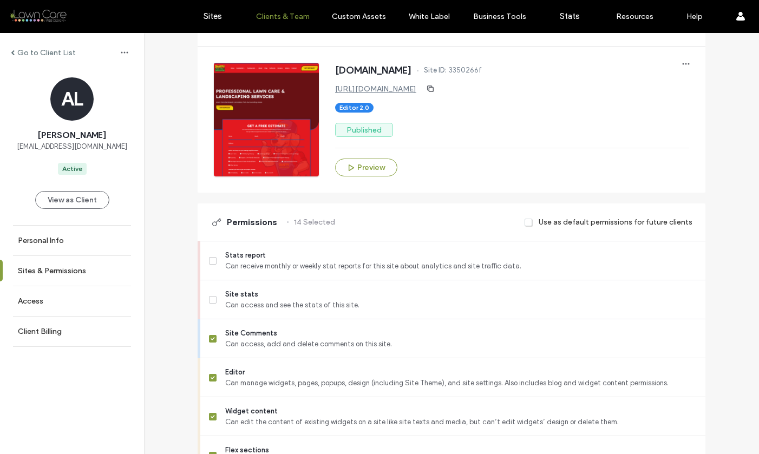
click at [534, 232] on div "Use as default permissions for future clients" at bounding box center [609, 222] width 168 height 20
click at [526, 227] on span at bounding box center [529, 223] width 9 height 10
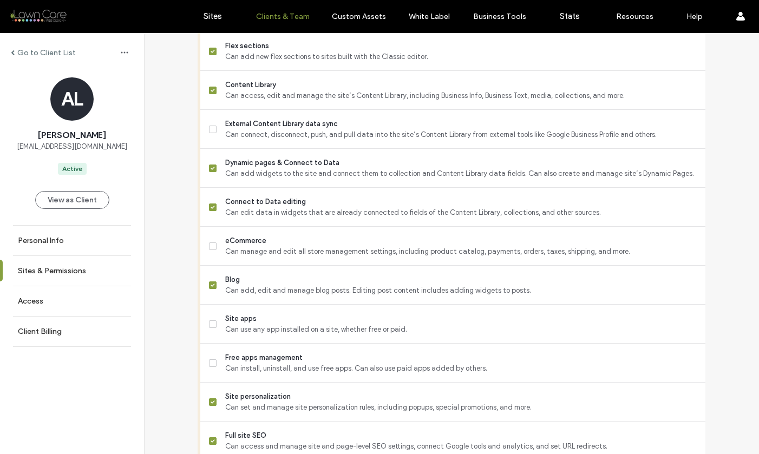
scroll to position [944, 0]
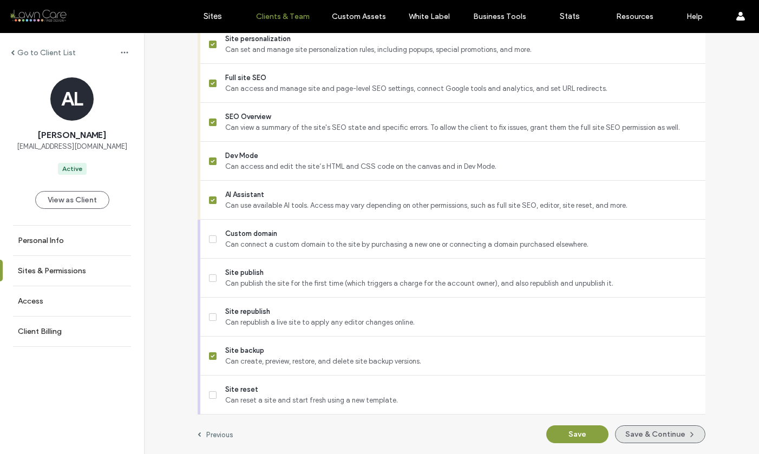
click at [625, 435] on button "Save & Continue" at bounding box center [660, 435] width 90 height 18
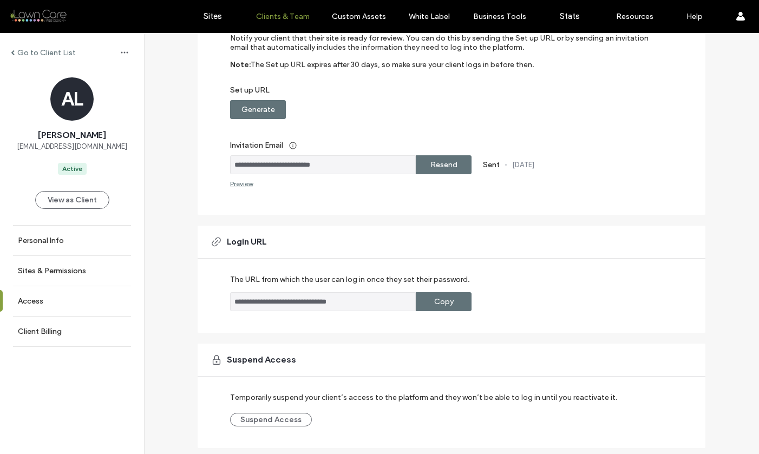
scroll to position [166, 0]
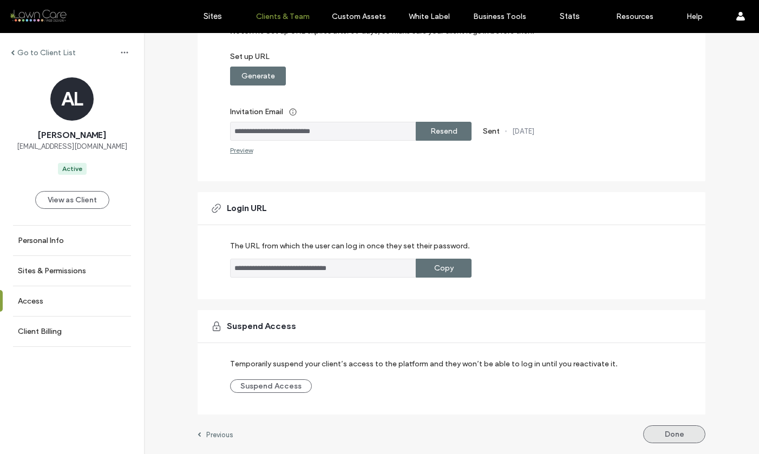
click at [658, 434] on button "Done" at bounding box center [674, 435] width 62 height 18
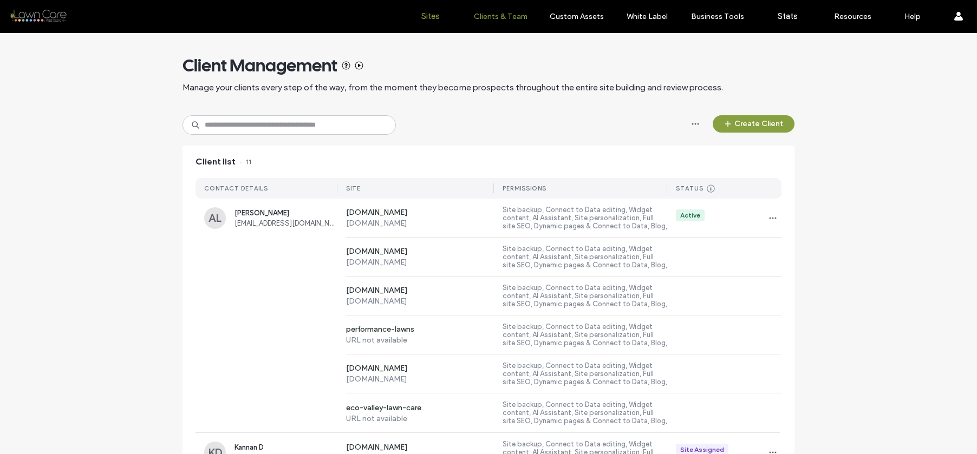
click at [442, 16] on link "Sites" at bounding box center [430, 16] width 64 height 32
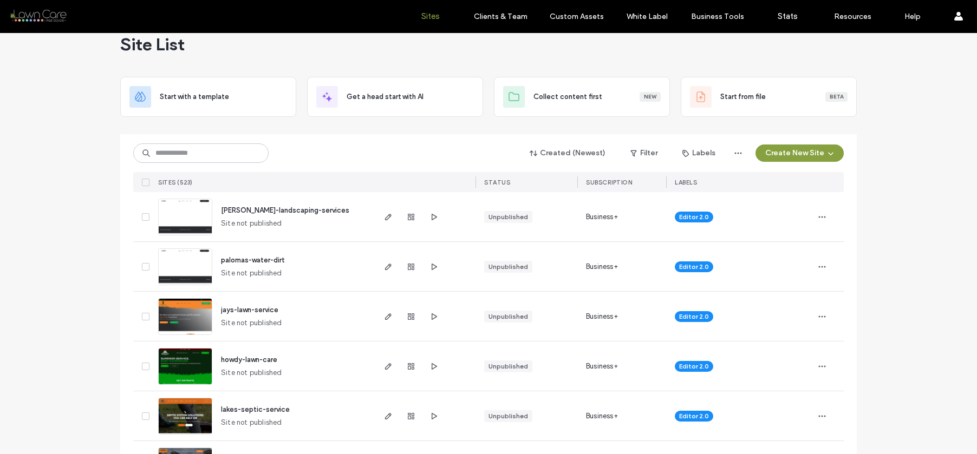
scroll to position [23, 0]
